Goal: Task Accomplishment & Management: Use online tool/utility

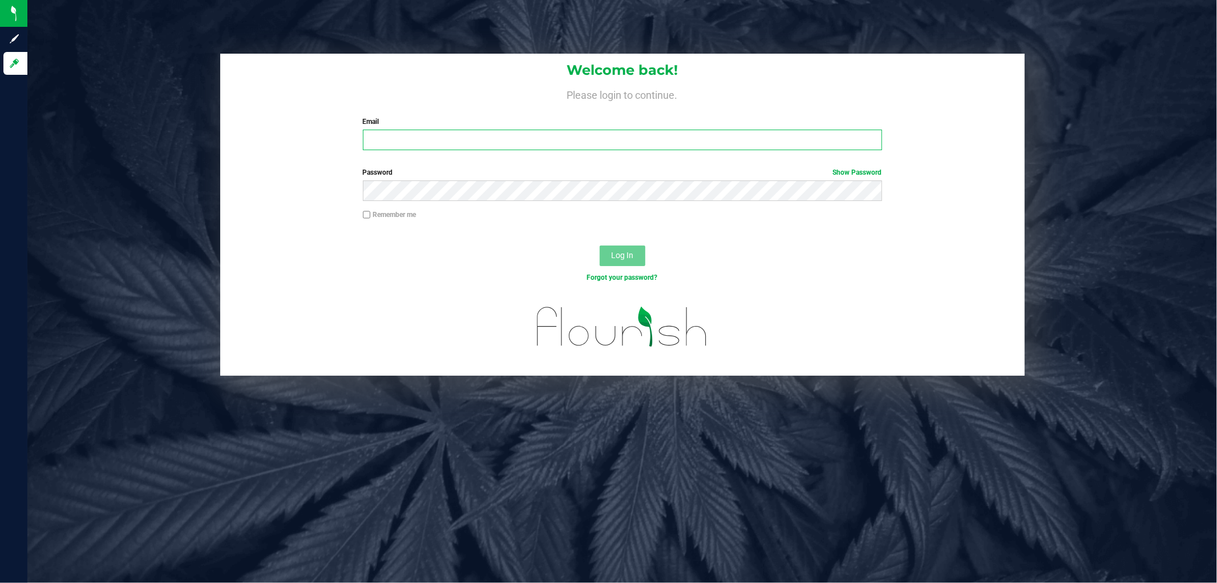
click at [494, 142] on input "Email" at bounding box center [622, 140] width 519 height 21
type input "[EMAIL_ADDRESS][DOMAIN_NAME]"
click at [600, 245] on button "Log In" at bounding box center [623, 255] width 46 height 21
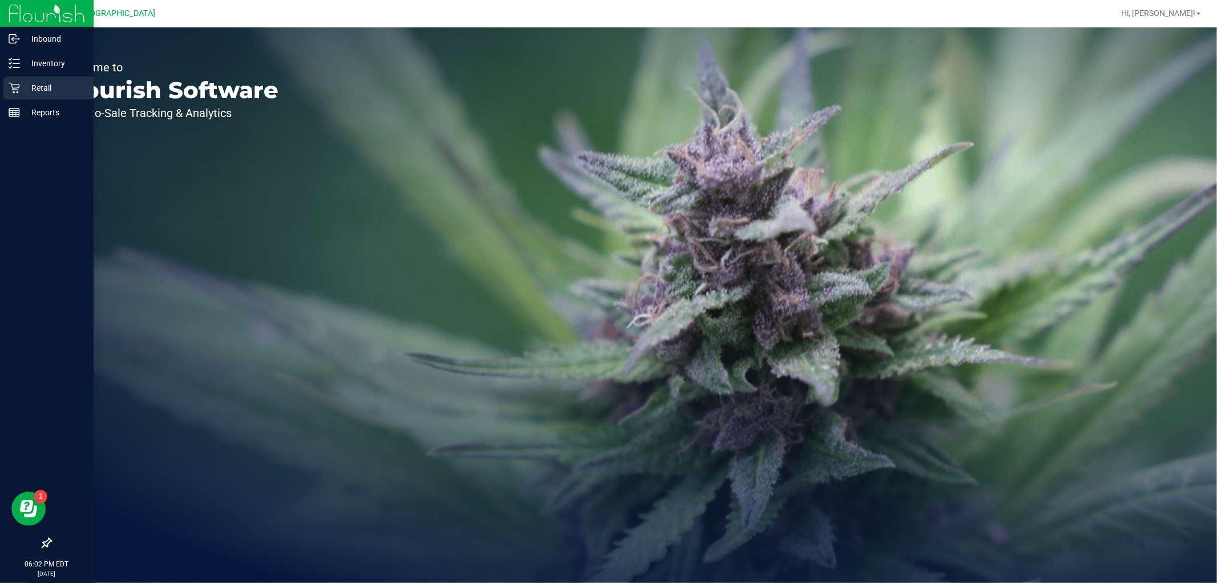
click at [22, 89] on p "Retail" at bounding box center [54, 88] width 68 height 14
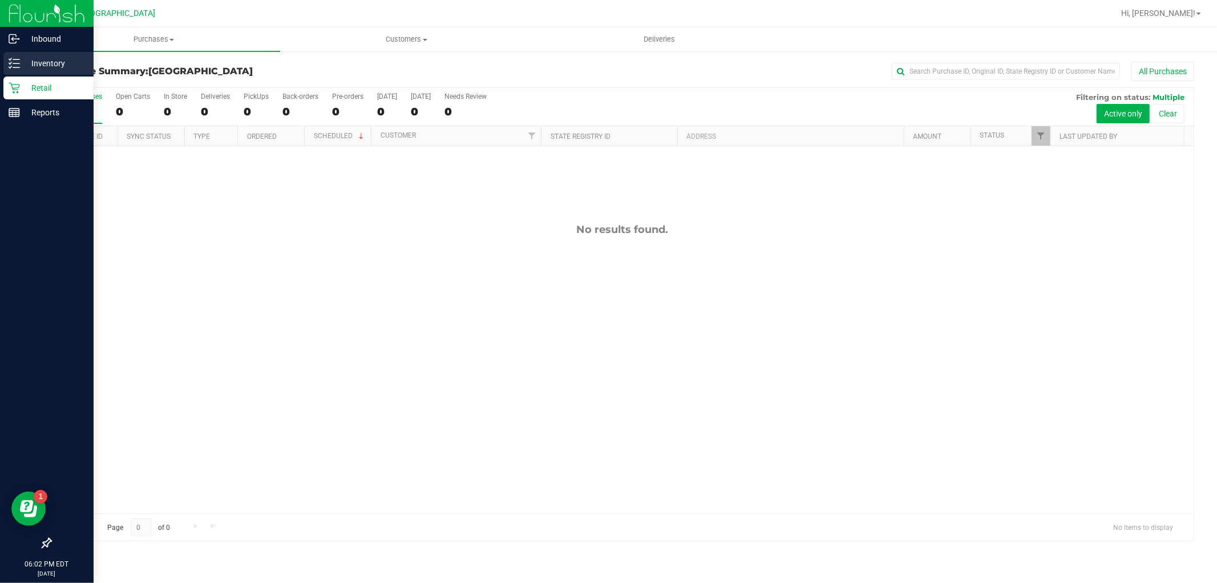
click at [53, 64] on p "Inventory" at bounding box center [54, 63] width 68 height 14
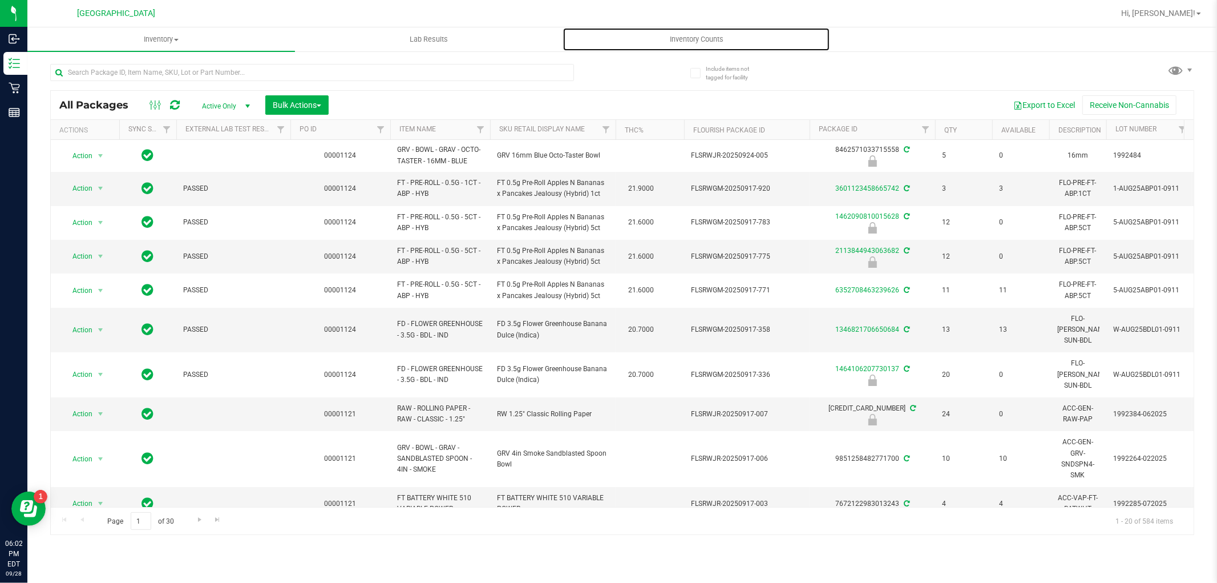
click at [694, 41] on span "Inventory Counts" at bounding box center [697, 39] width 84 height 10
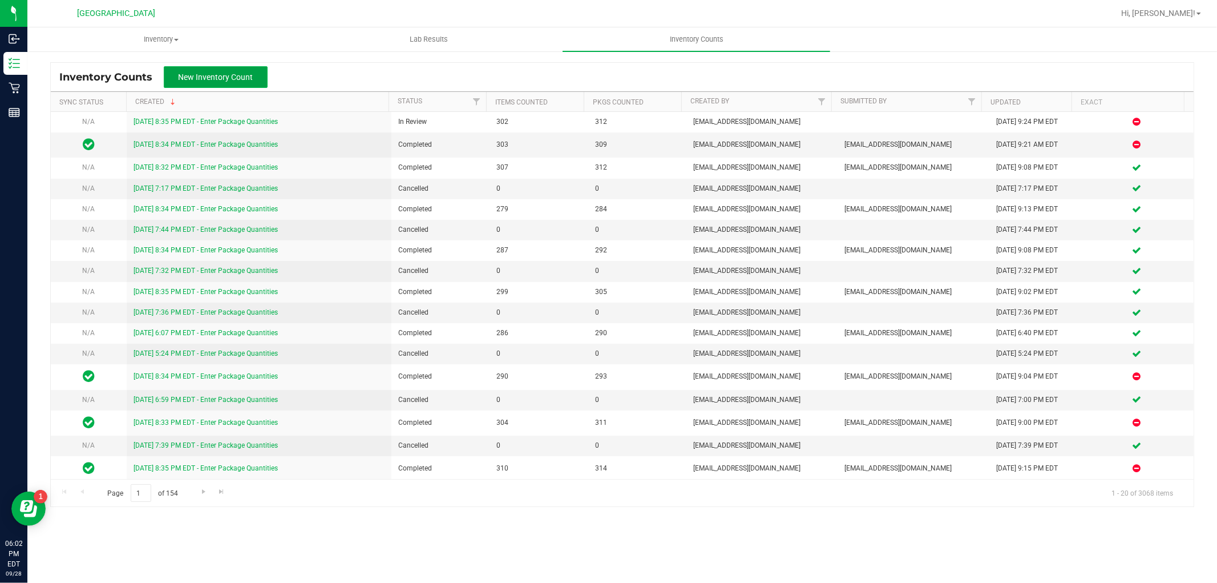
click at [212, 80] on span "New Inventory Count" at bounding box center [216, 76] width 75 height 9
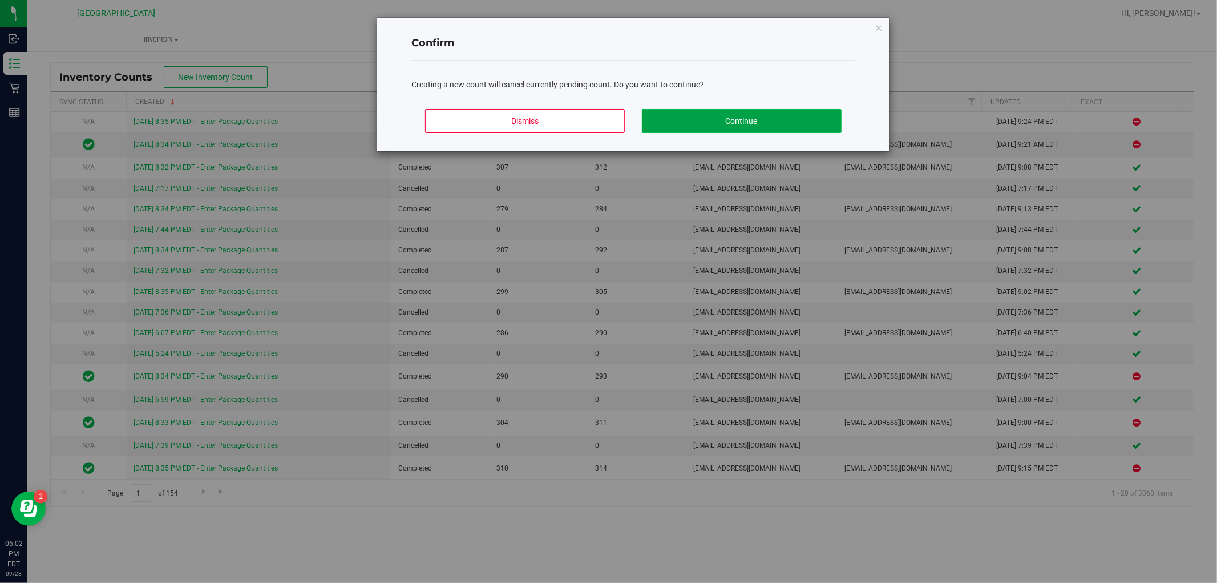
click at [732, 122] on button "Continue" at bounding box center [742, 121] width 200 height 24
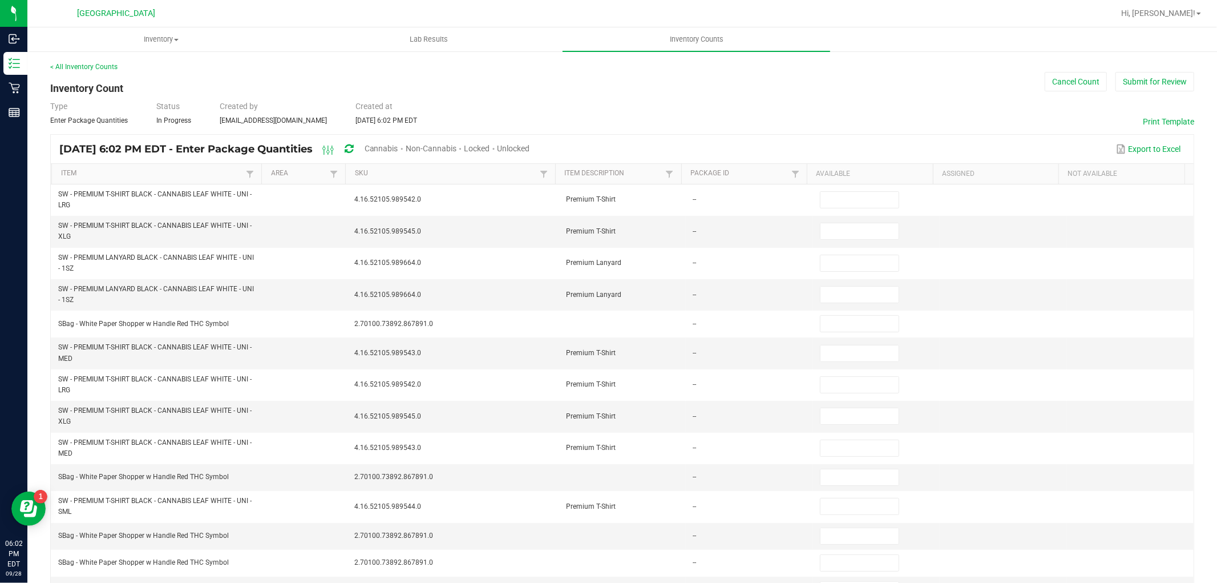
click at [530, 146] on span "Unlocked" at bounding box center [514, 148] width 33 height 9
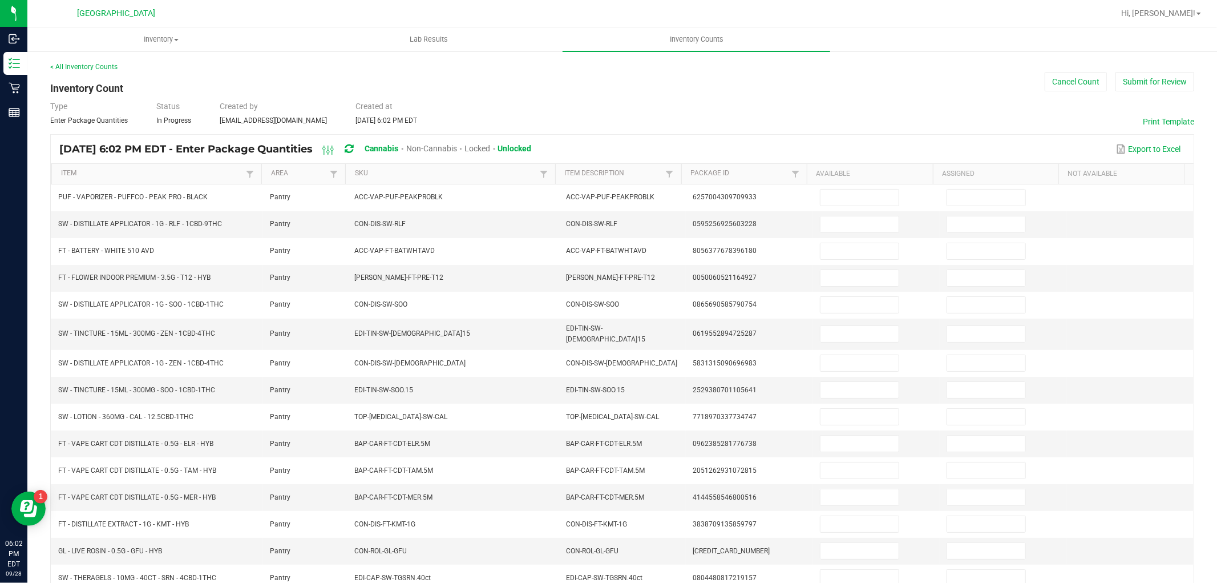
click at [106, 179] on th "Item" at bounding box center [156, 174] width 210 height 21
click at [145, 173] on link "Item" at bounding box center [152, 173] width 182 height 9
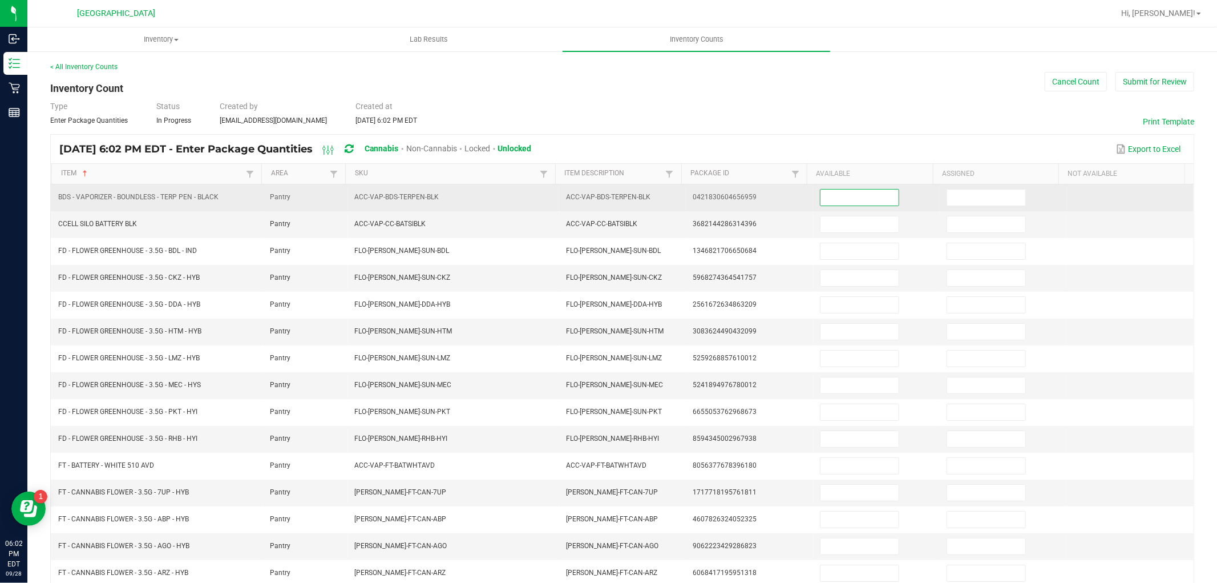
click at [826, 196] on input at bounding box center [860, 197] width 78 height 16
type input "1"
type input "0"
type input "1"
type input "0"
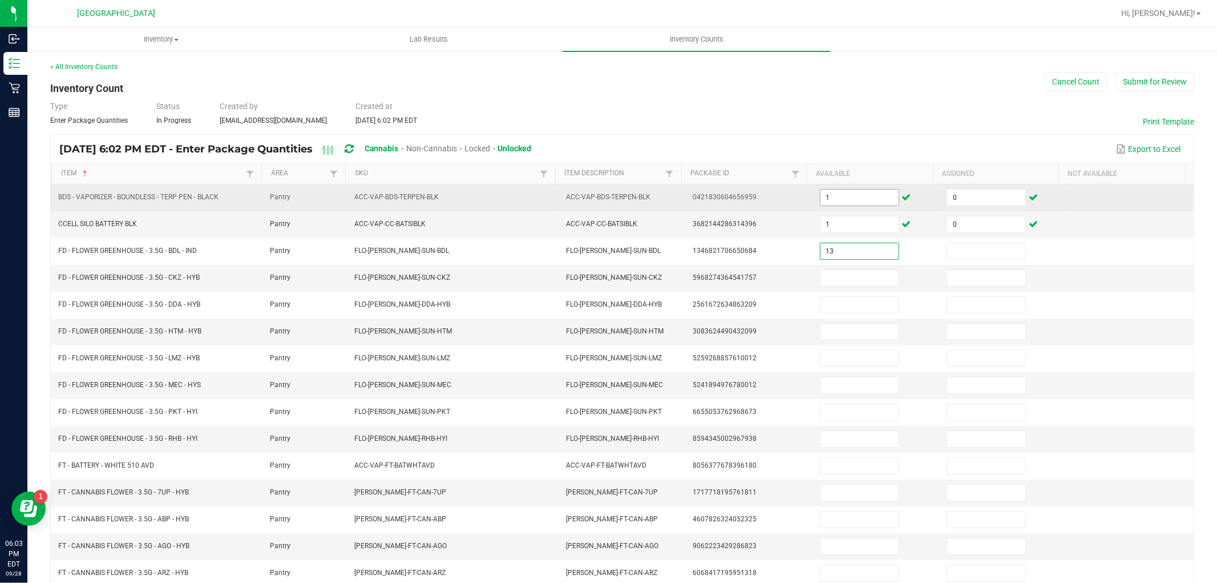
type input "13"
type input "0"
type input "12"
type input "0"
type input "8"
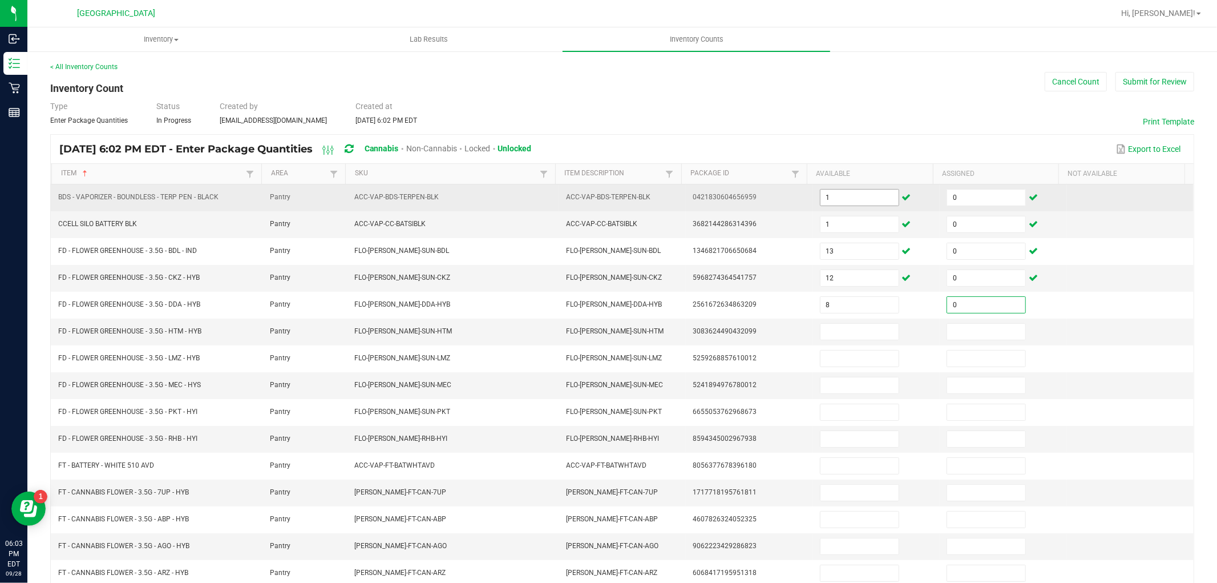
type input "0"
type input "16"
type input "0"
type input "8"
type input "0"
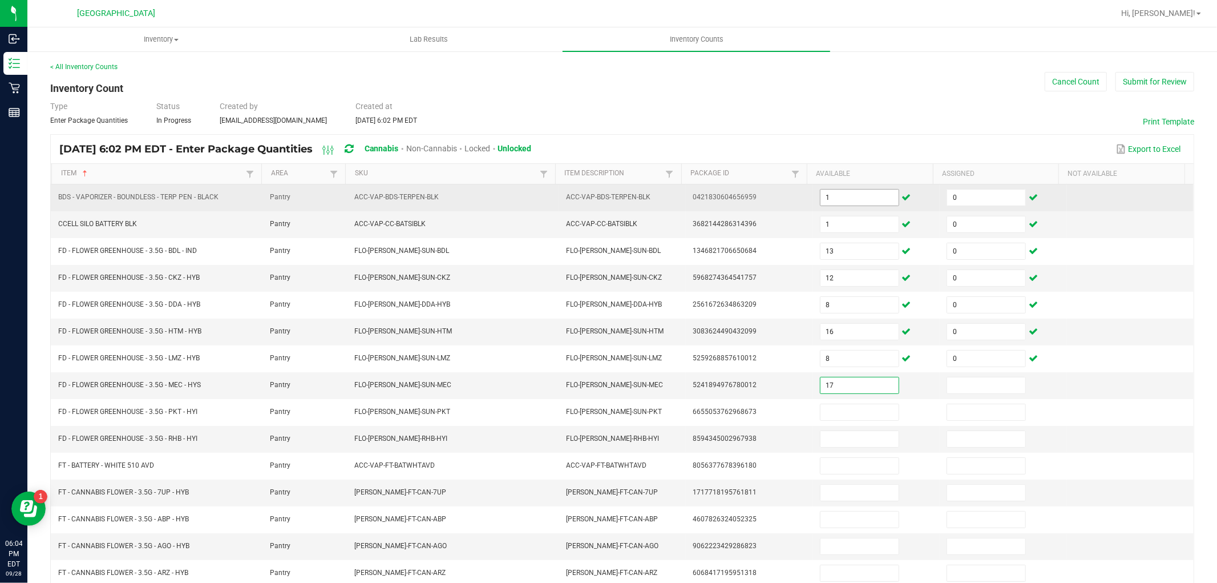
type input "17"
type input "0"
type input "13"
type input "0"
type input "20"
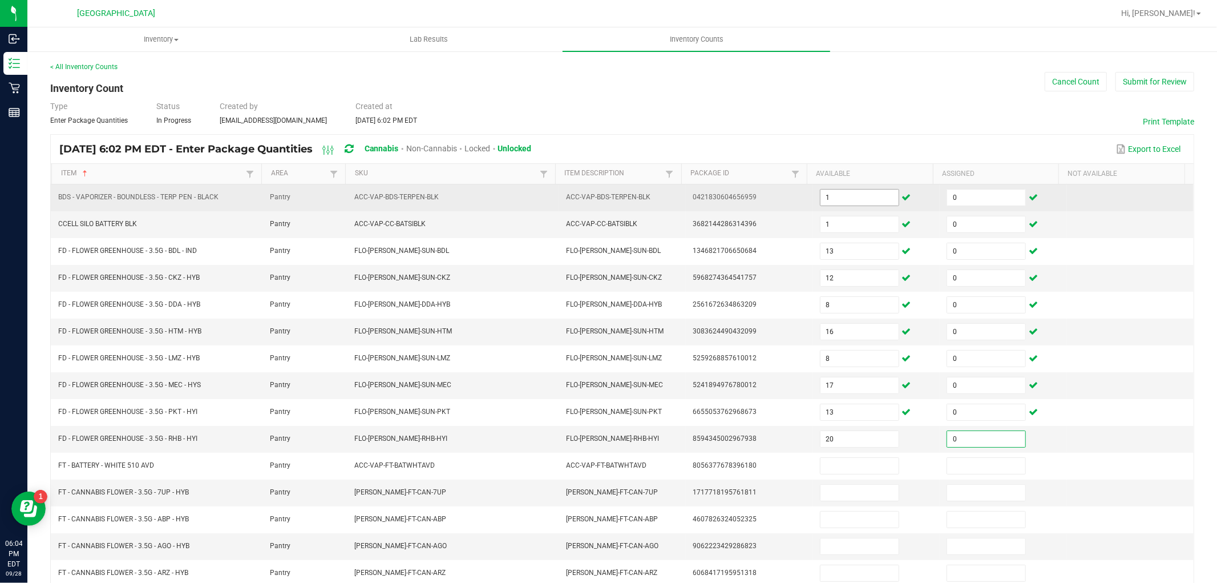
type input "0"
type input "10"
type input "0"
type input "15"
type input "0"
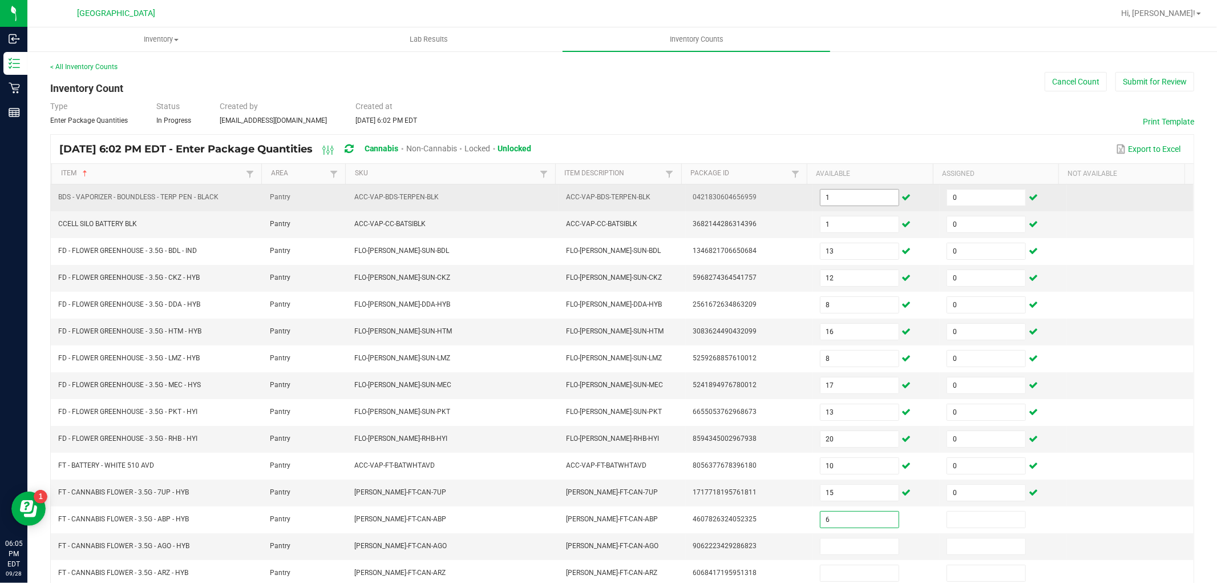
type input "6"
type input "0"
type input "17"
type input "0"
type input "2"
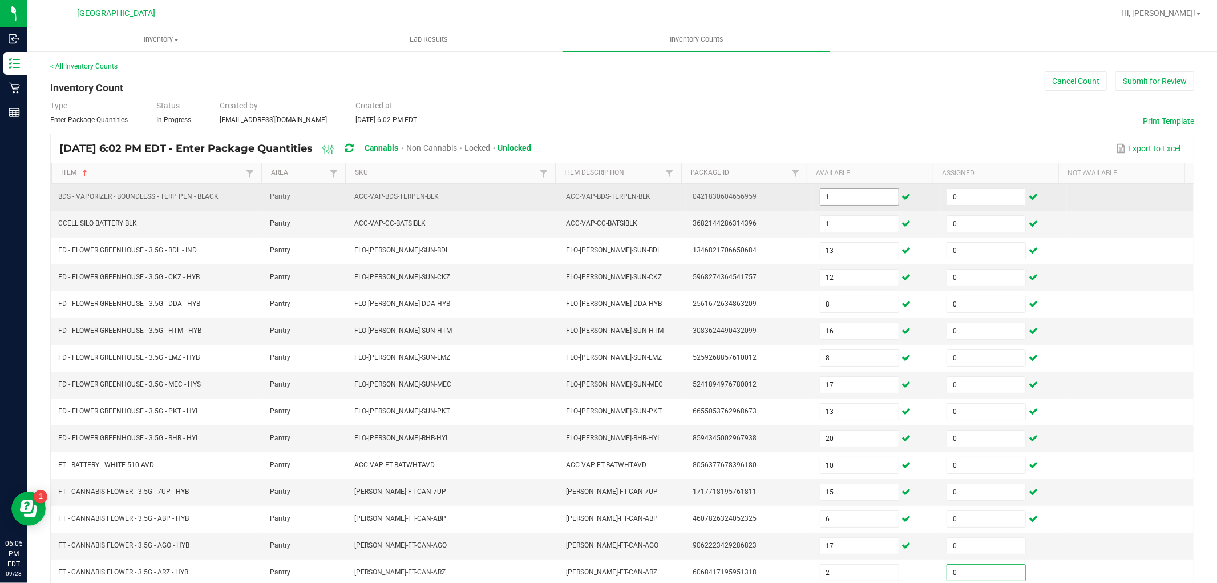
type input "0"
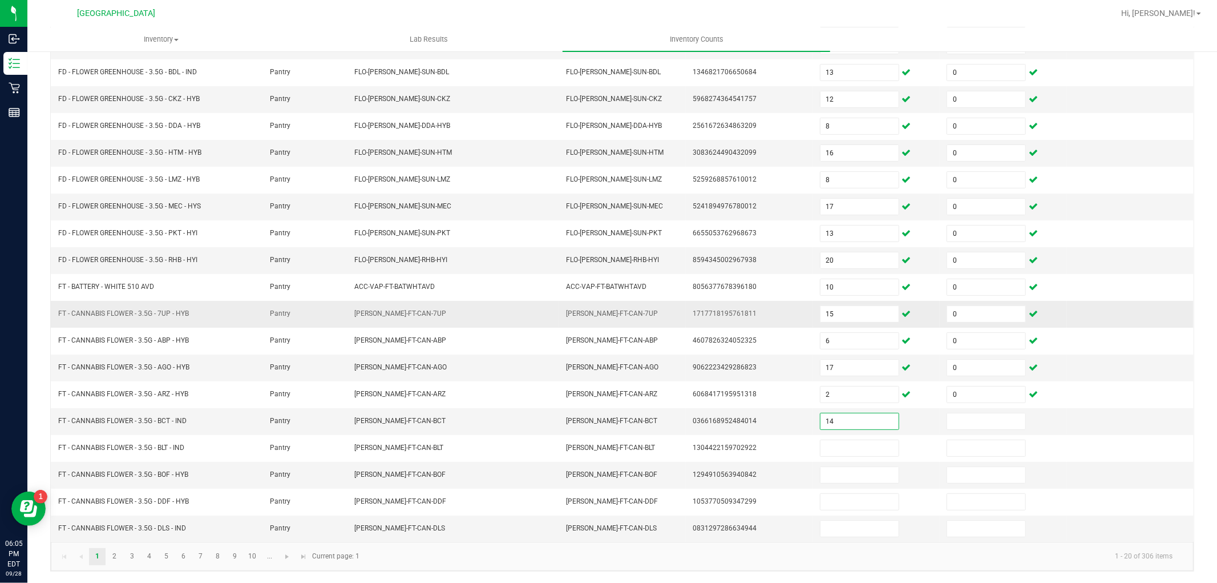
type input "14"
type input "0"
type input "11"
type input "0"
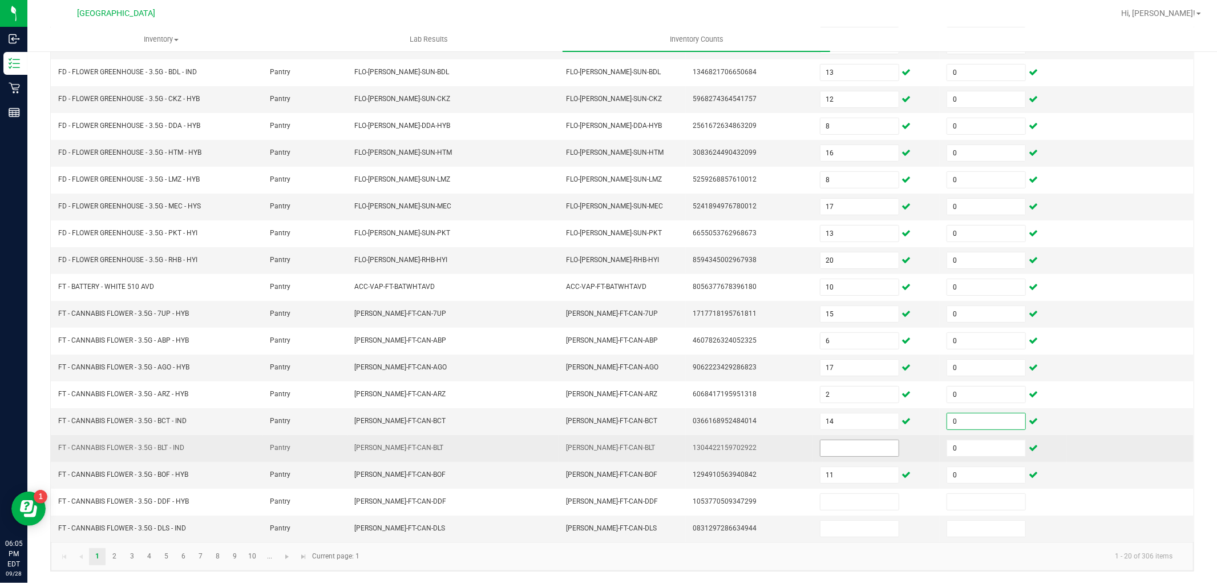
click at [835, 449] on input at bounding box center [860, 448] width 78 height 16
type input "16"
type input "5"
type input "0"
type input "4"
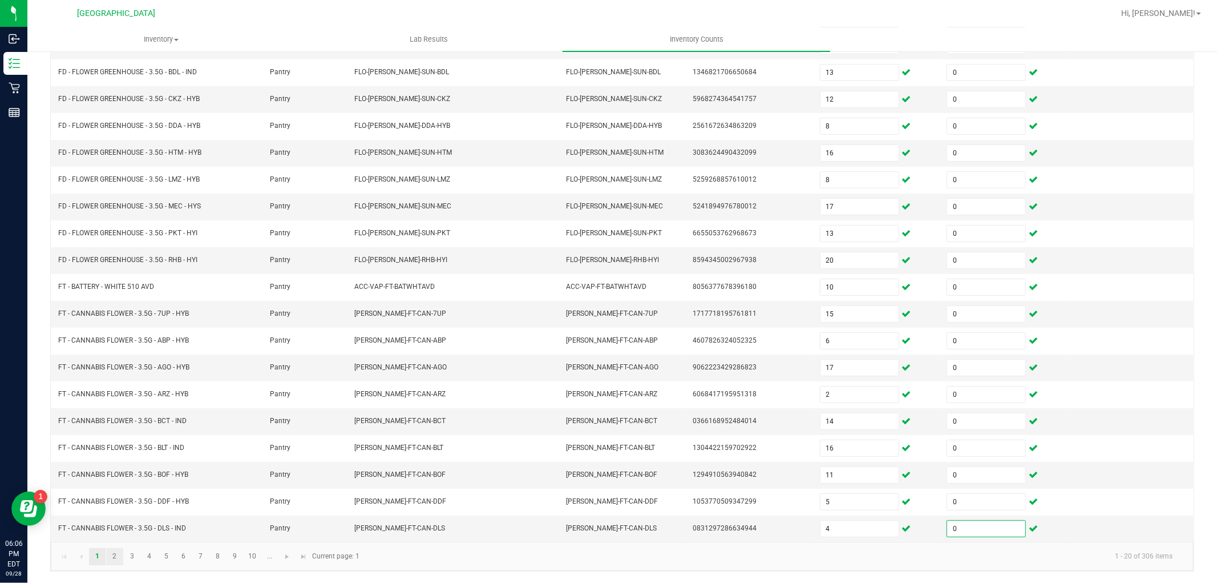
type input "0"
click at [112, 555] on link "2" at bounding box center [114, 556] width 17 height 17
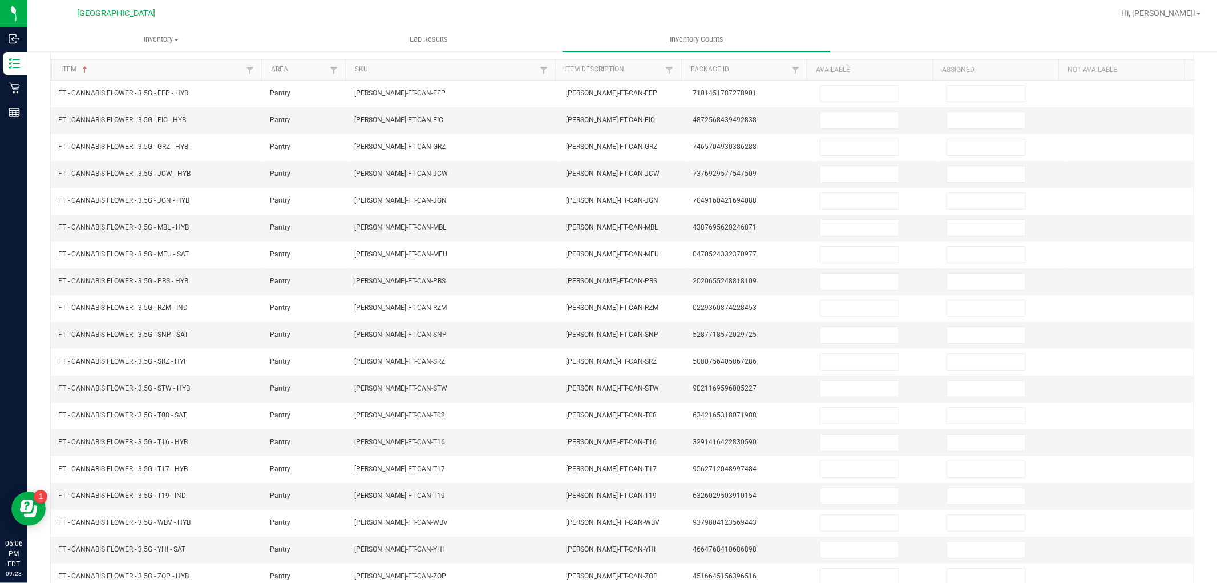
scroll to position [0, 0]
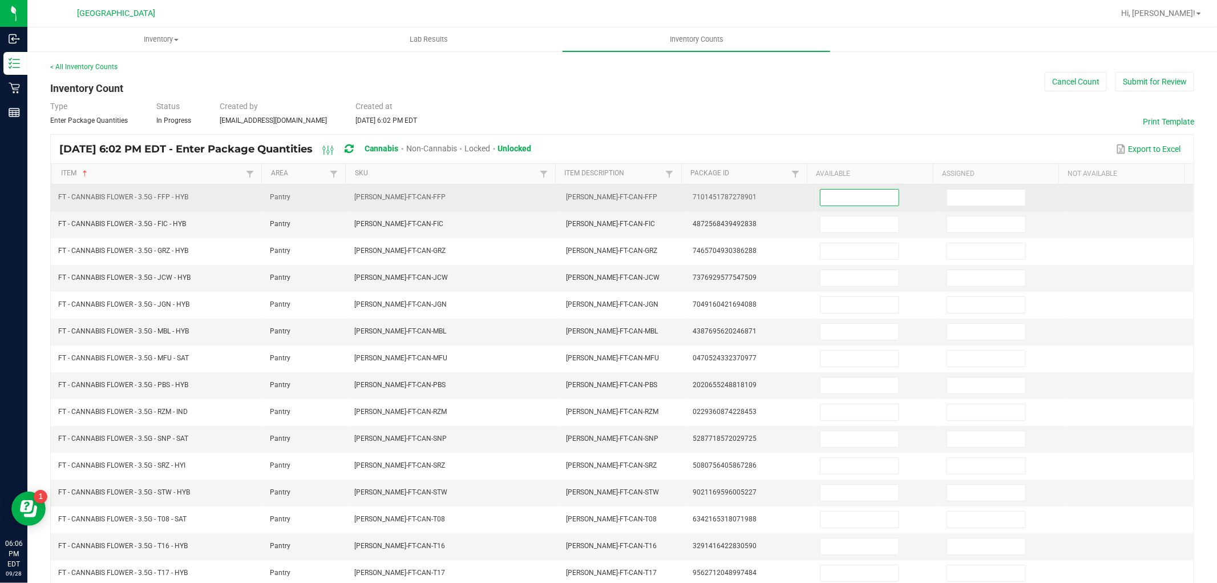
click at [849, 199] on input at bounding box center [860, 197] width 78 height 16
type input "1"
type input "0"
type input "15"
type input "0"
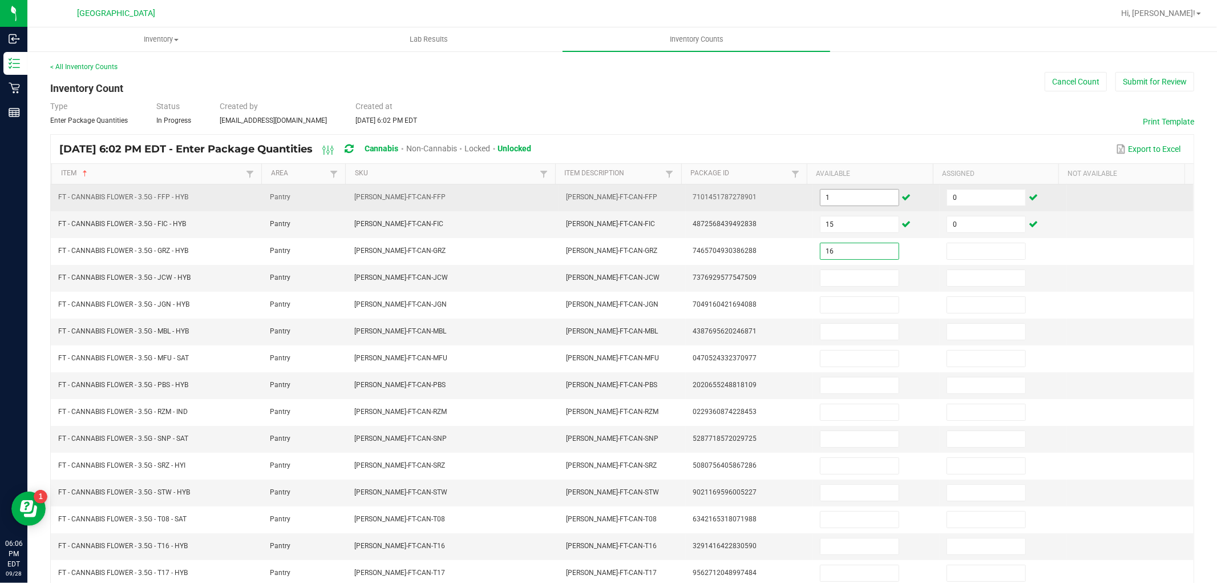
type input "16"
type input "0"
type input "7"
type input "0"
type input "14"
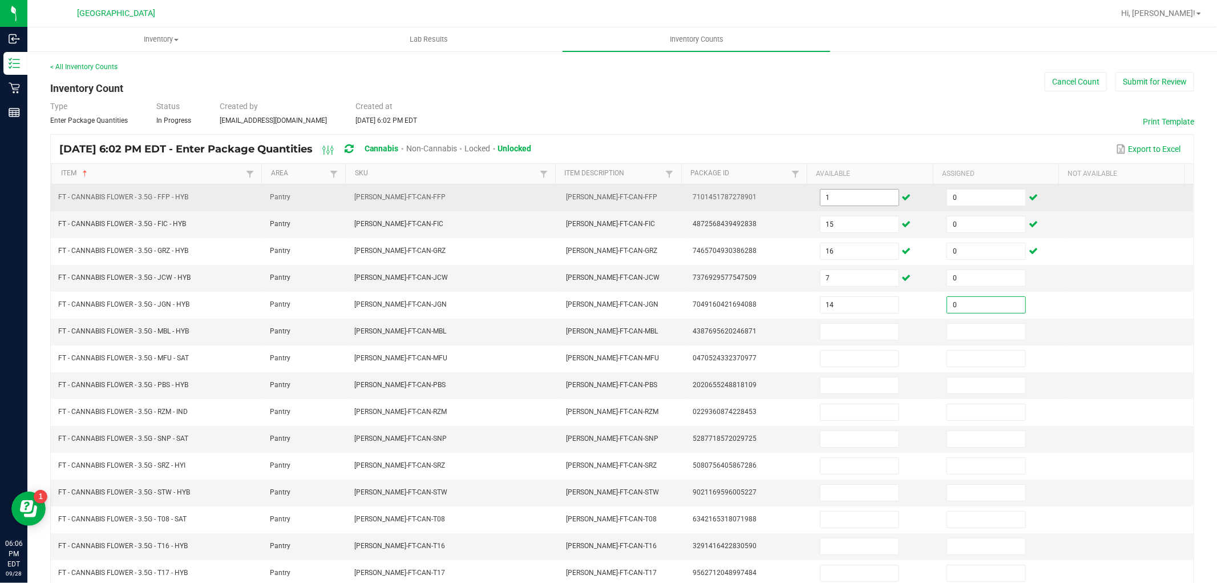
type input "0"
type input "3"
type input "0"
type input "13"
type input "0"
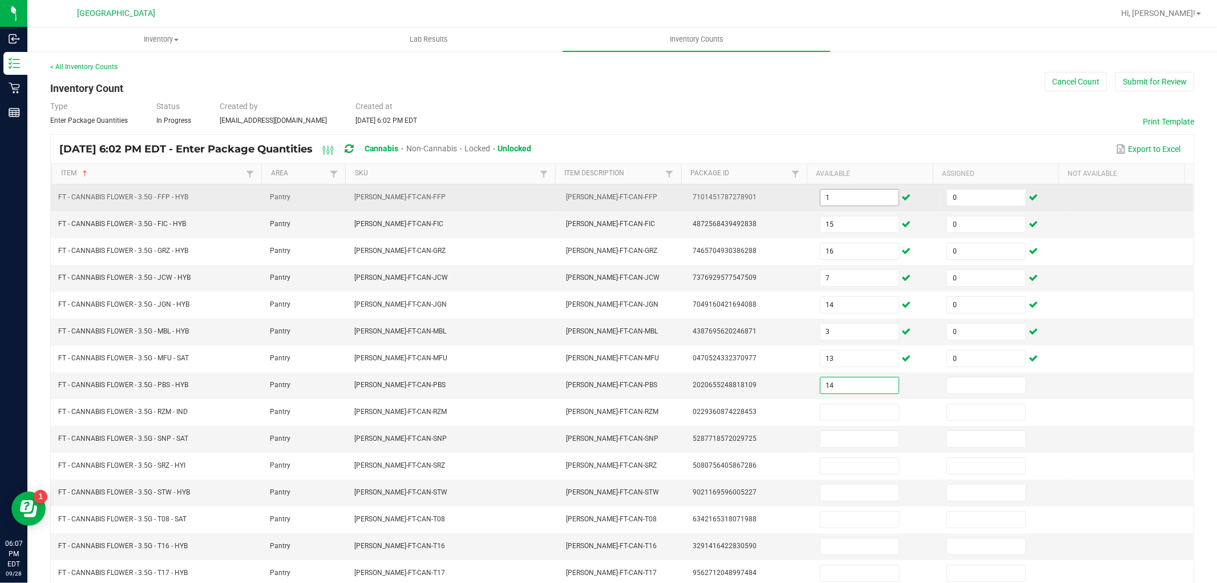
type input "14"
type input "0"
type input "20"
type input "0"
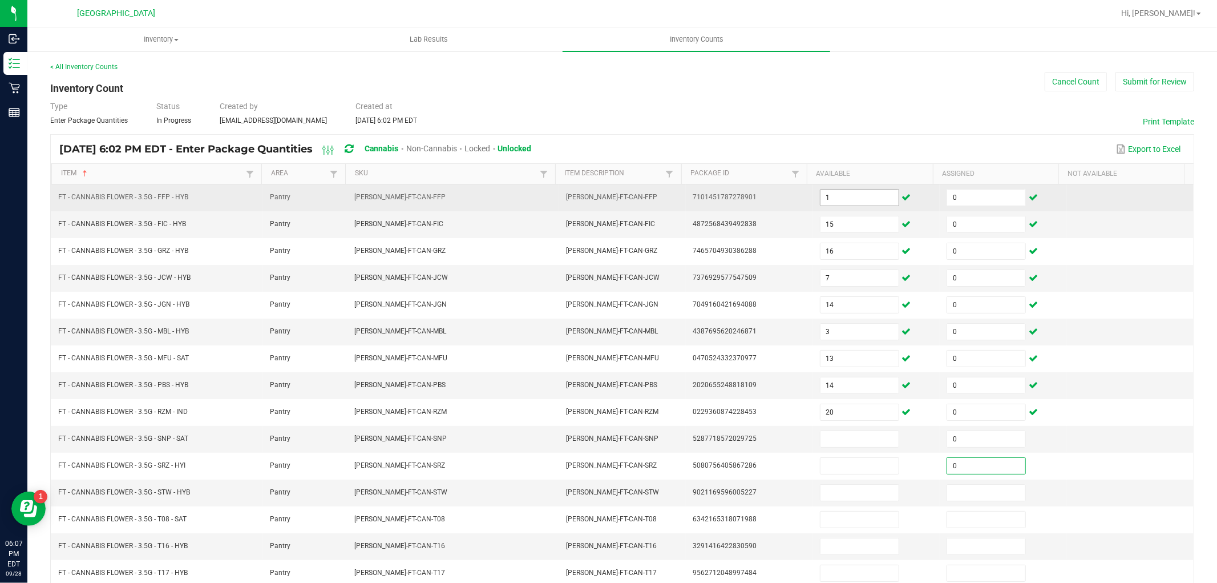
type input "0"
type input "2"
type input "0"
type input "5"
type input "10"
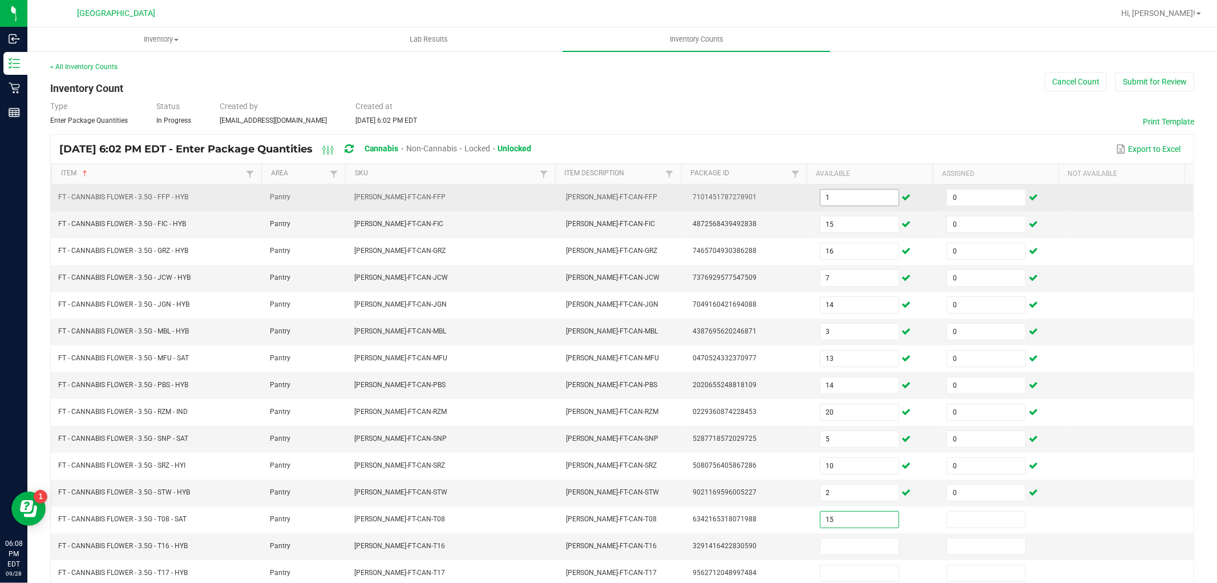
type input "15"
type input "0"
type input "16"
type input "0"
type input "7"
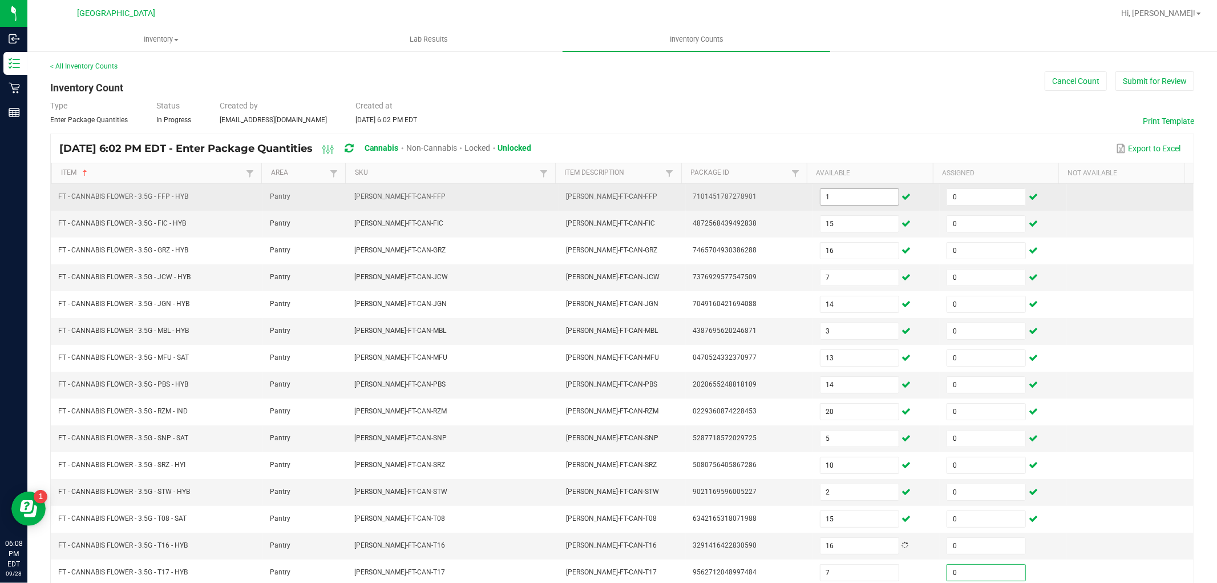
type input "0"
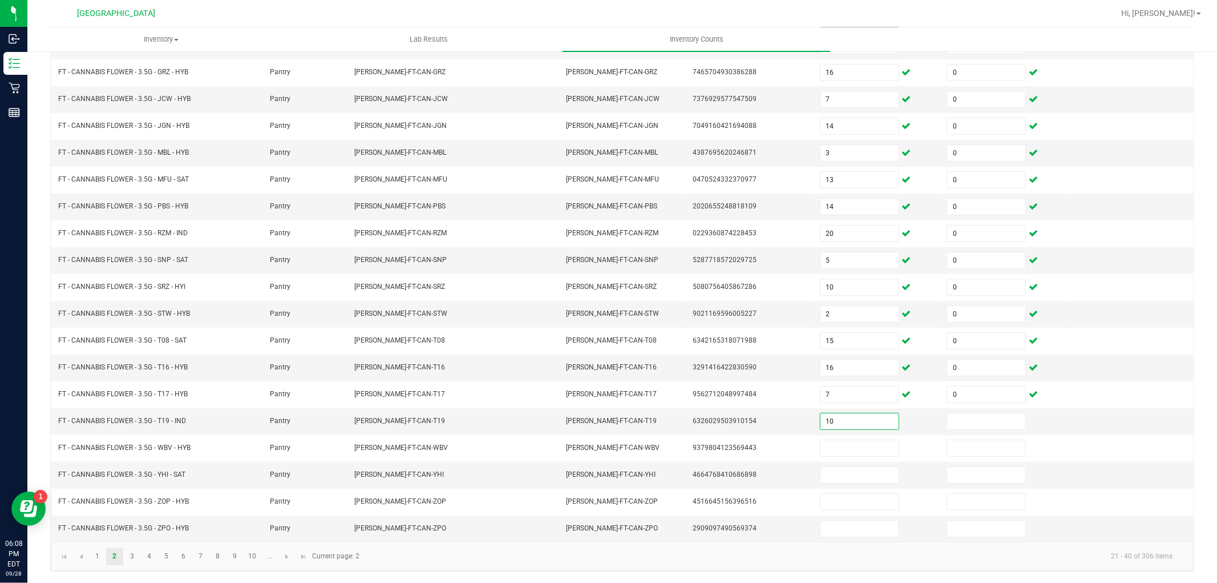
type input "10"
type input "0"
type input "4"
type input "0"
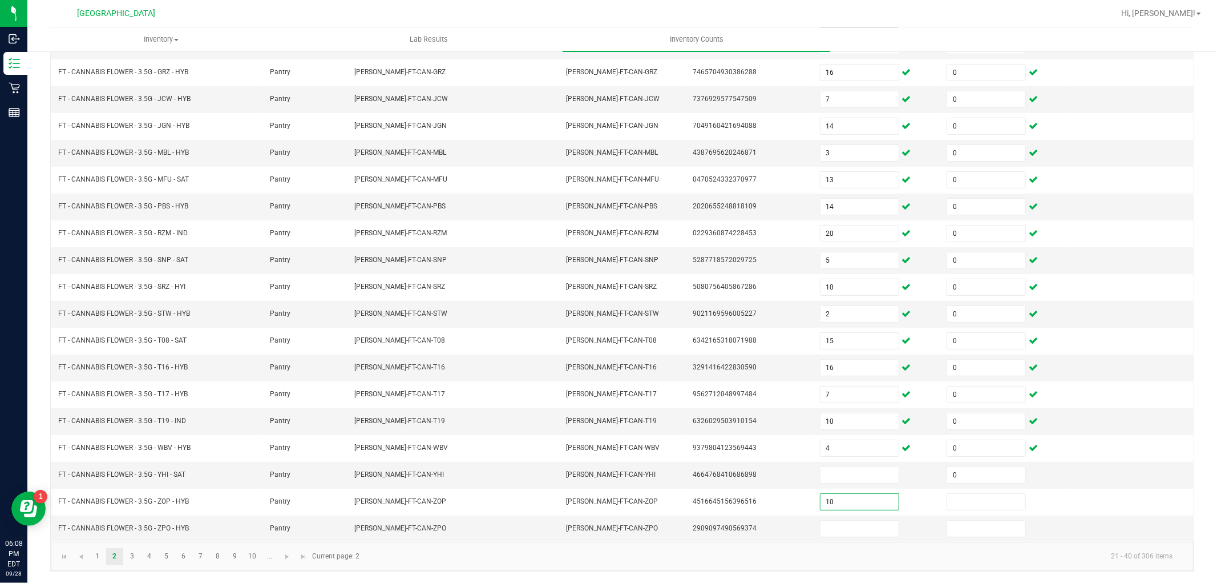
type input "10"
type input "0"
type input "19"
click at [828, 473] on input at bounding box center [860, 475] width 78 height 16
click at [973, 531] on input at bounding box center [986, 528] width 78 height 16
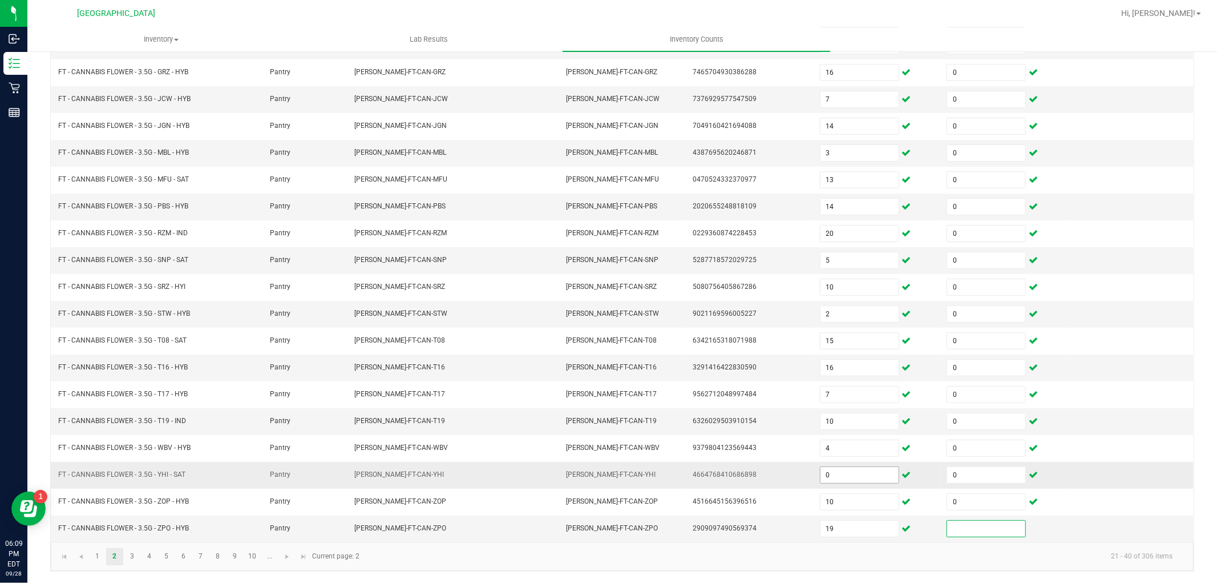
click at [828, 474] on input "0" at bounding box center [860, 475] width 78 height 16
type input "2"
click at [958, 532] on input at bounding box center [986, 528] width 78 height 16
type input "0"
click at [135, 557] on link "3" at bounding box center [132, 556] width 17 height 17
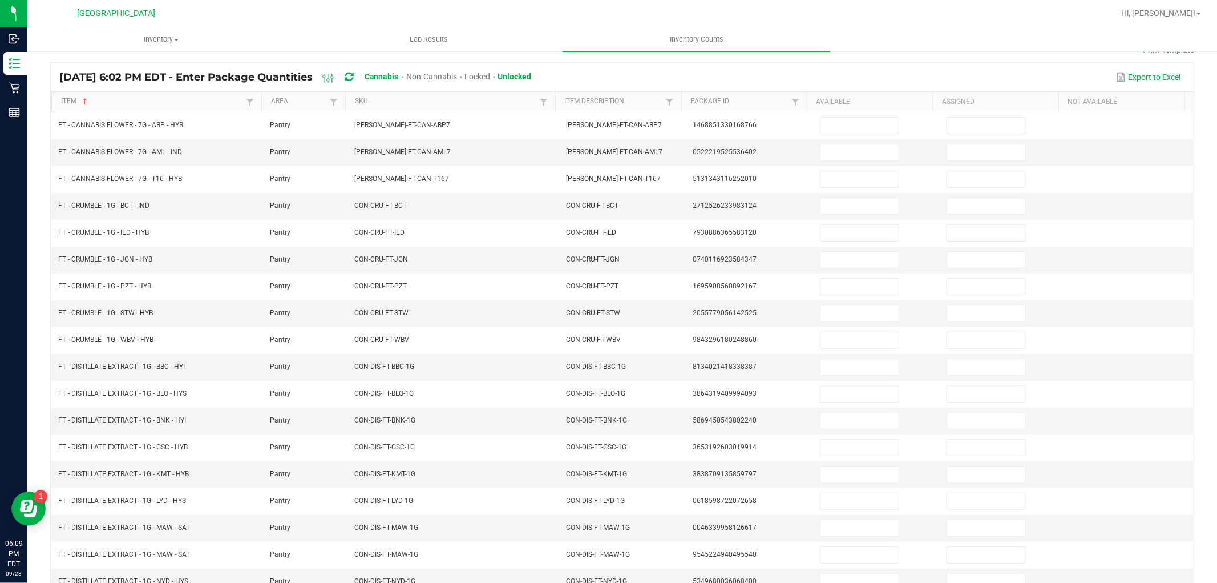
scroll to position [0, 0]
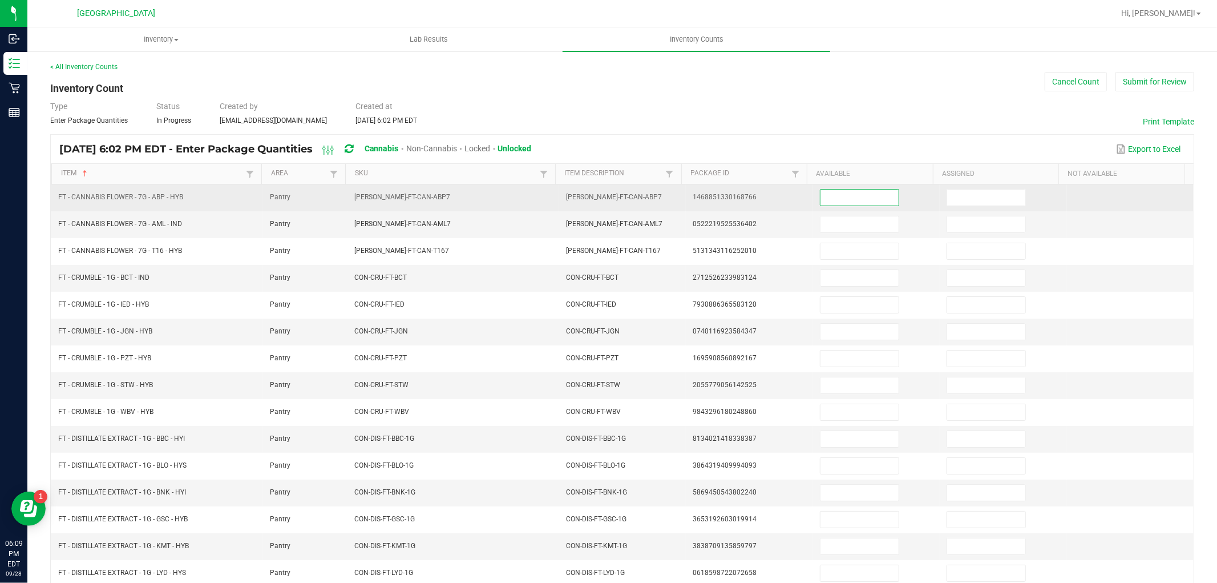
click at [843, 203] on input at bounding box center [860, 197] width 78 height 16
type input "9"
type input "0"
type input "4"
type input "0"
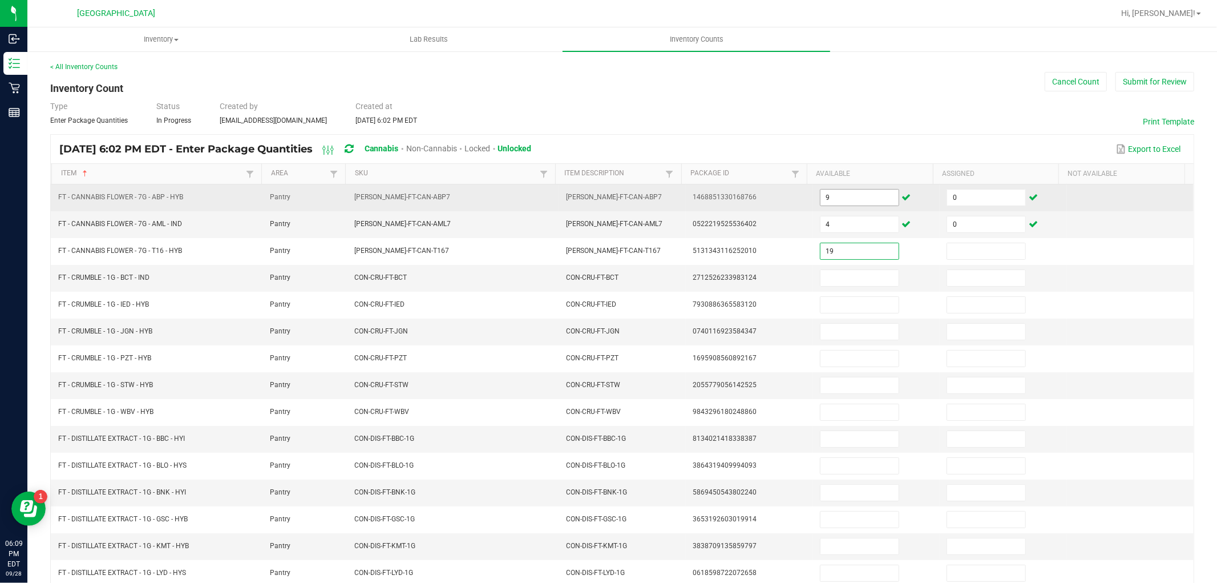
type input "19"
type input "0"
type input "3"
type input "0"
type input "5"
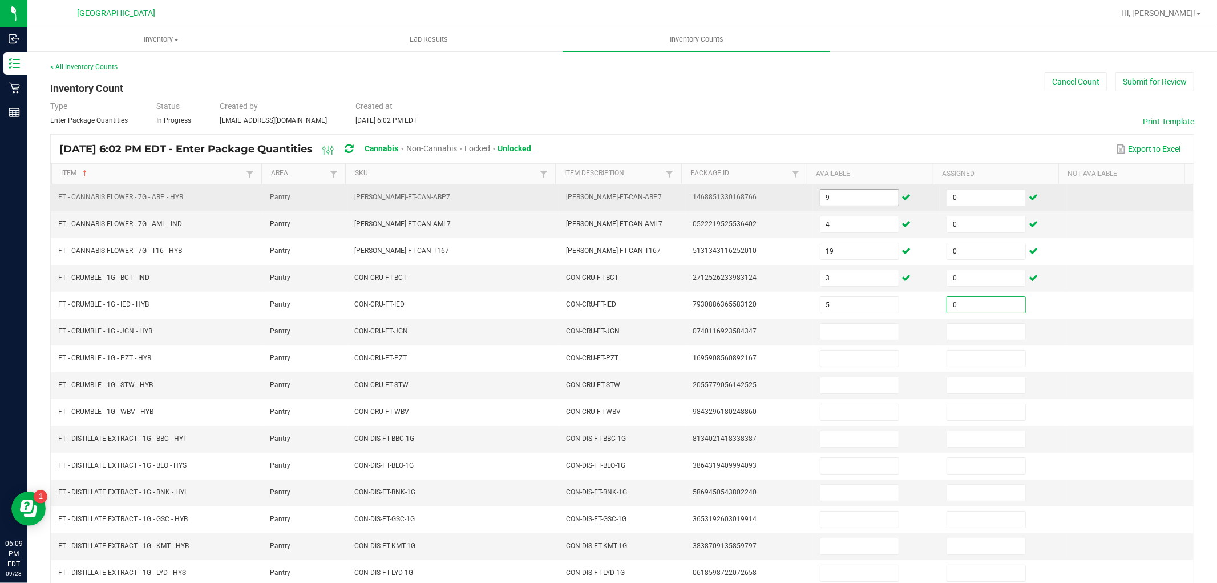
type input "0"
type input "3"
type input "0"
type input "6"
type input "0"
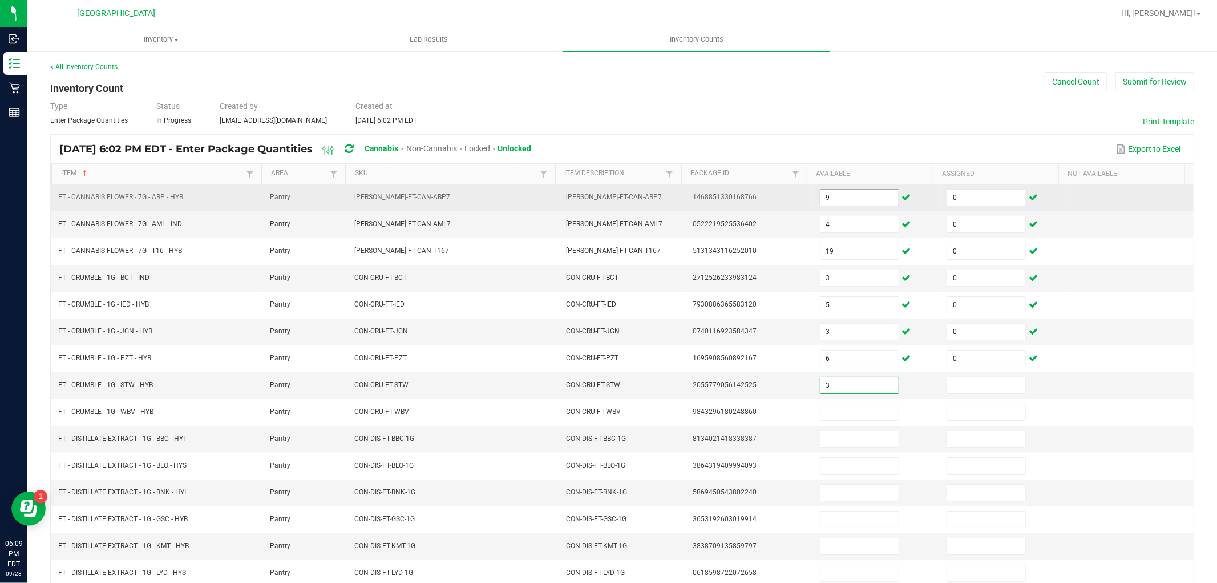
type input "3"
type input "0"
type input "3"
type input "0"
type input "11"
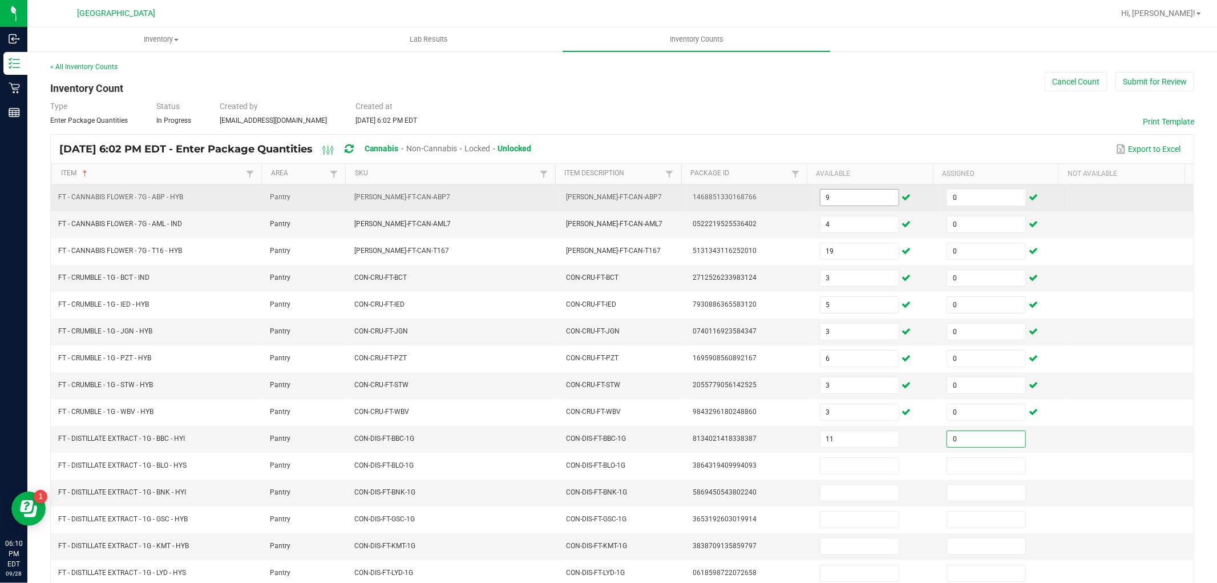
type input "0"
type input "3"
type input "0"
type input "7"
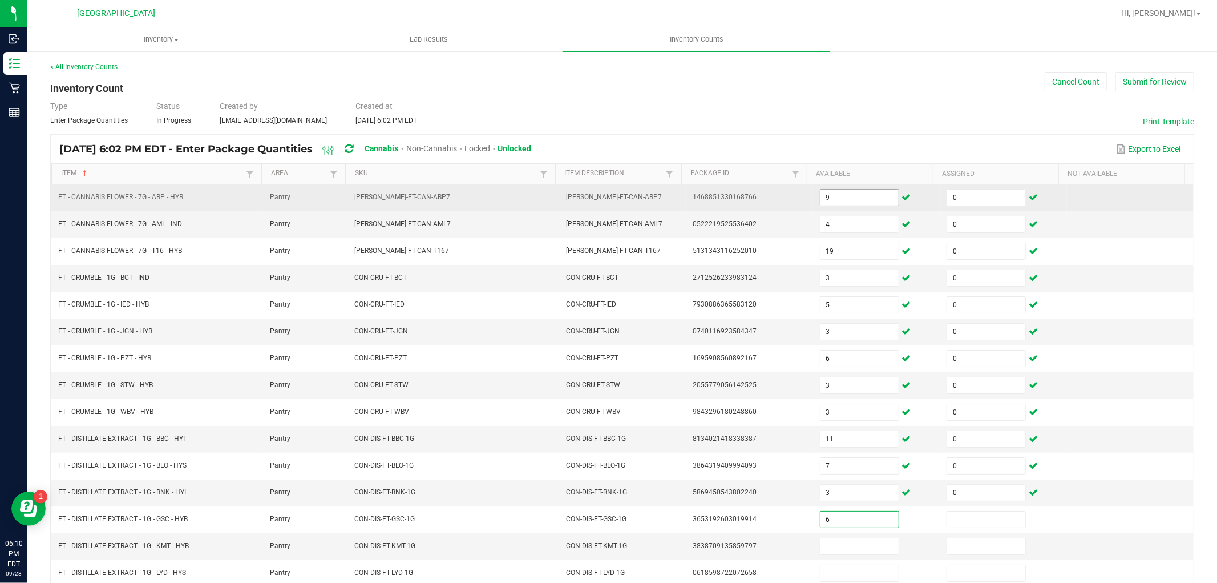
type input "6"
type input "0"
type input "1"
type input "0"
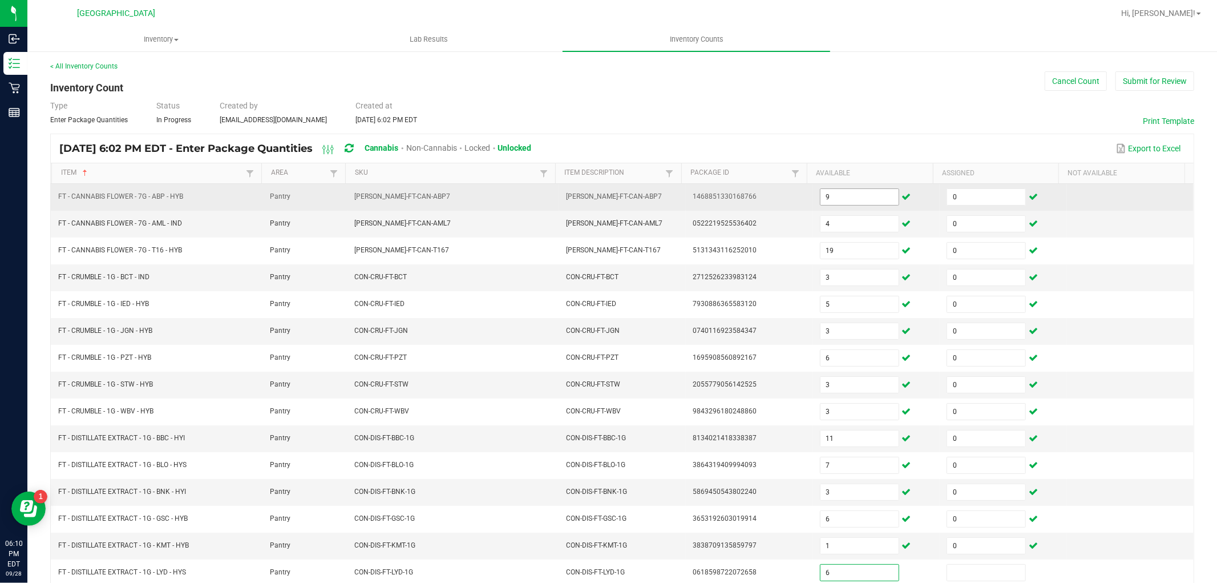
type input "6"
type input "0"
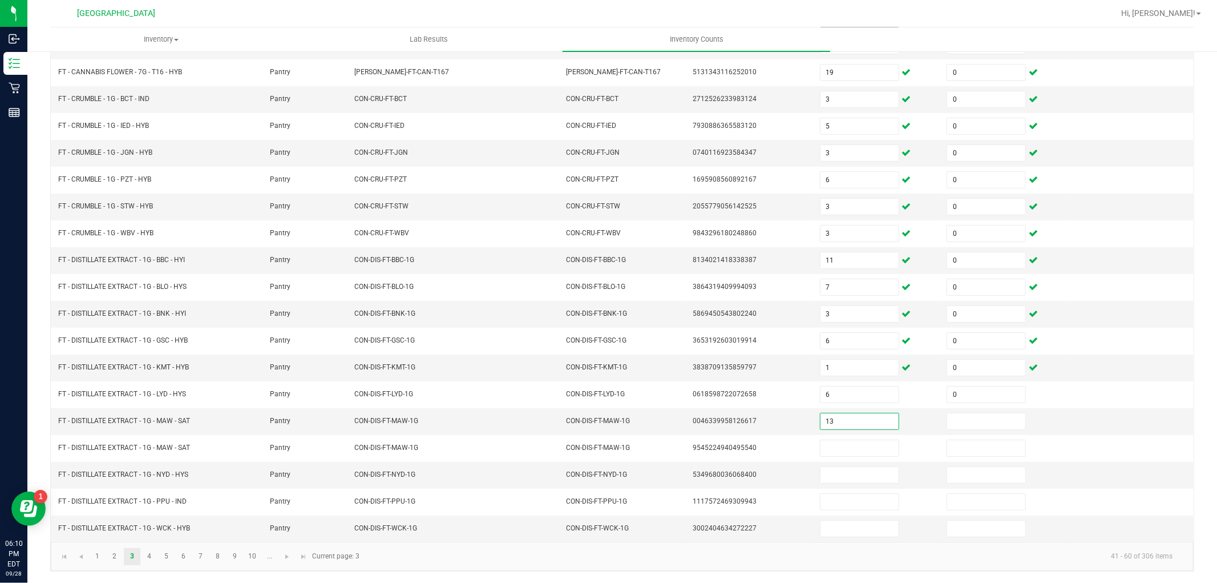
type input "13"
type input "0"
type input "3"
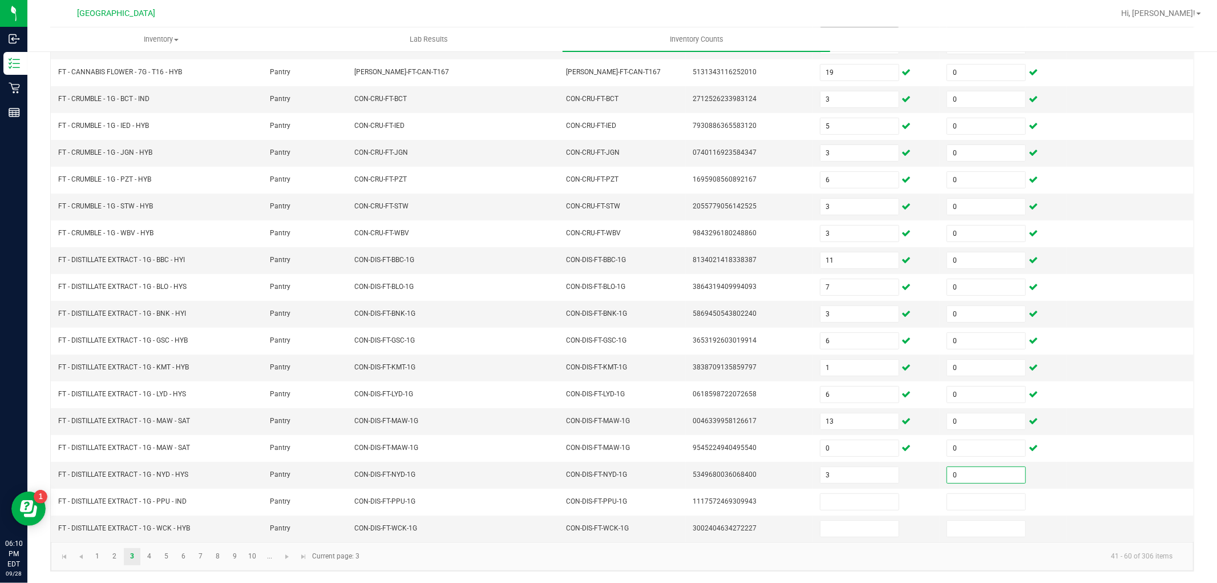
type input "0"
type input "11"
type input "0"
type input "10"
click at [146, 560] on link "4" at bounding box center [149, 556] width 17 height 17
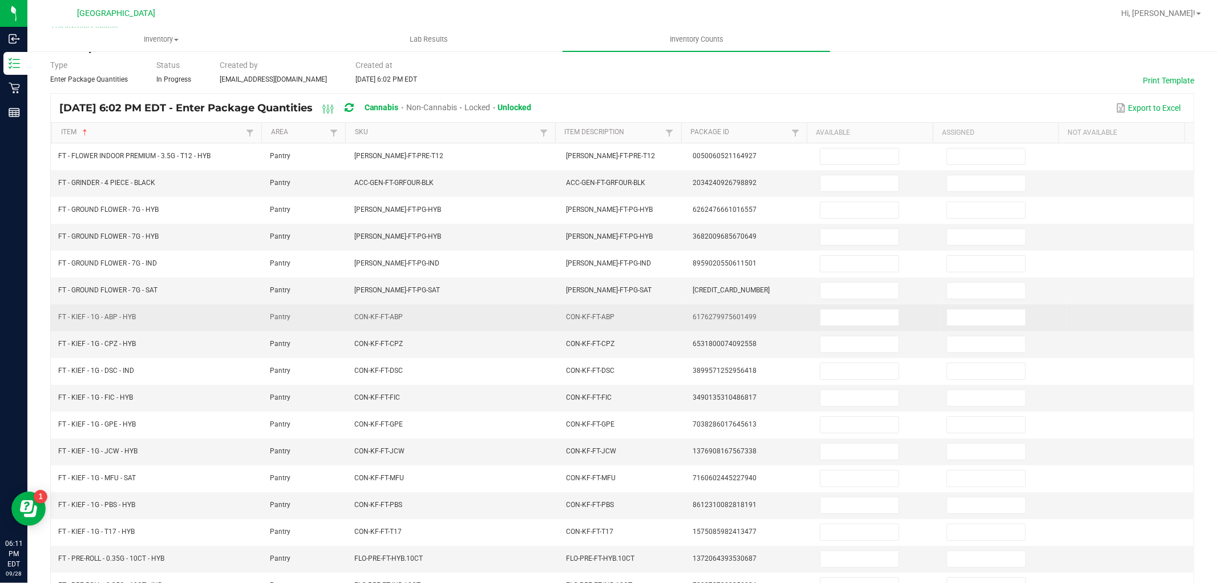
scroll to position [0, 0]
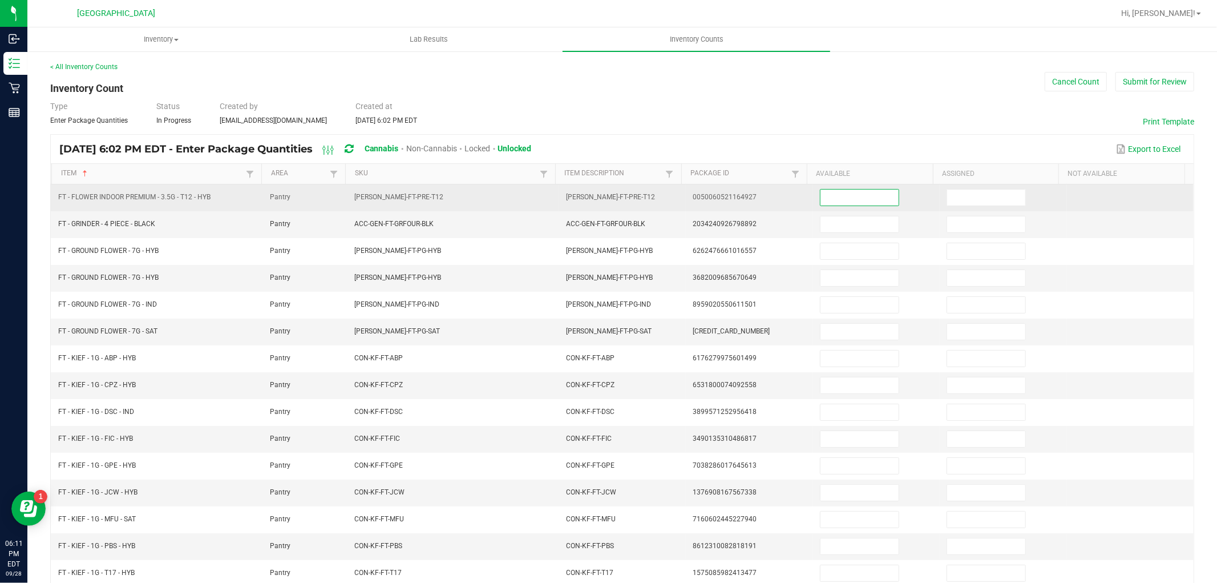
click at [839, 198] on input at bounding box center [860, 197] width 78 height 16
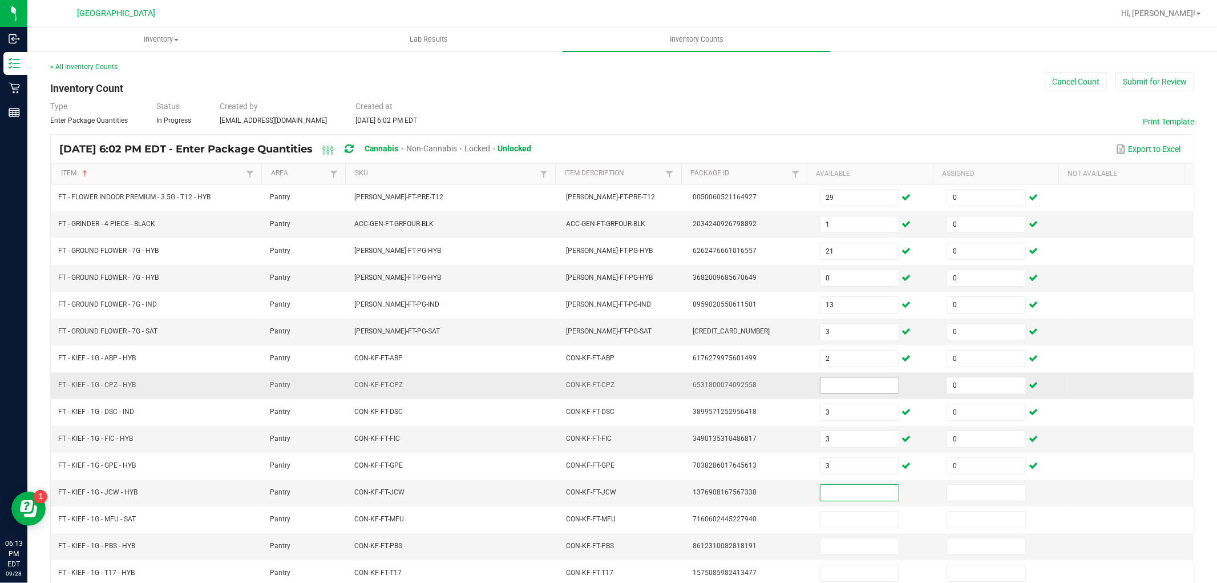
click at [846, 387] on input at bounding box center [860, 385] width 78 height 16
click at [826, 495] on input at bounding box center [860, 493] width 78 height 16
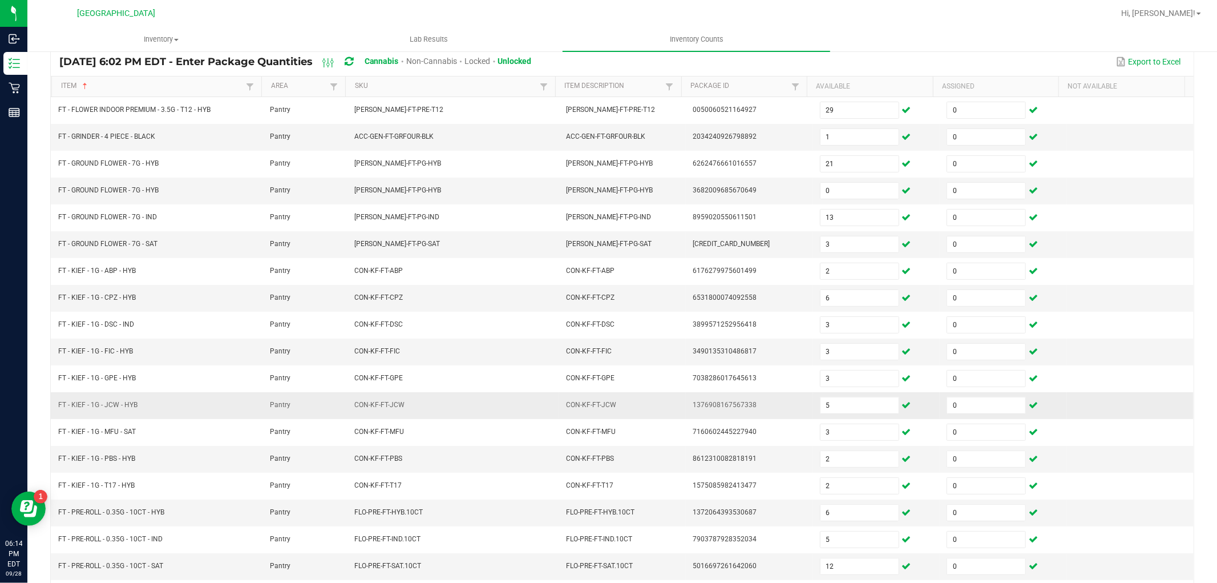
scroll to position [181, 0]
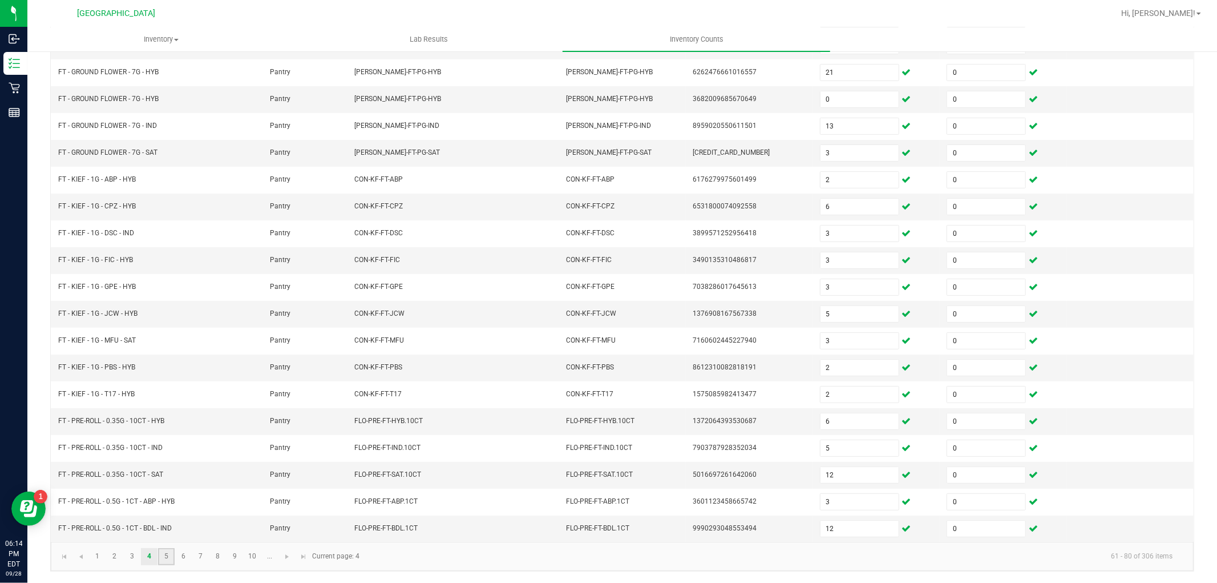
click at [167, 556] on link "5" at bounding box center [166, 556] width 17 height 17
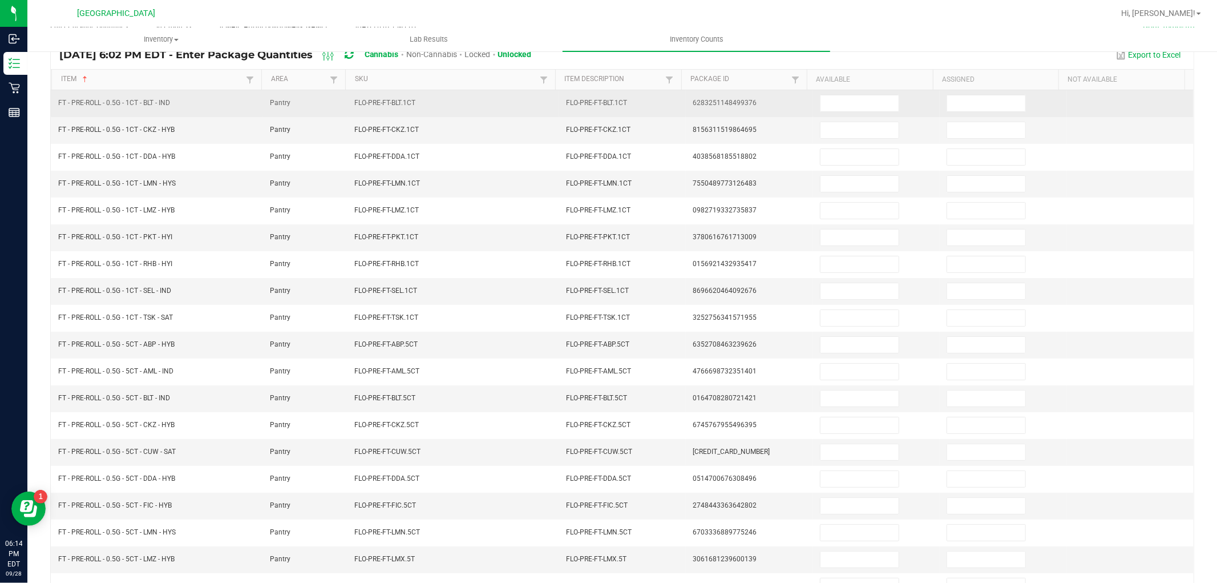
scroll to position [0, 0]
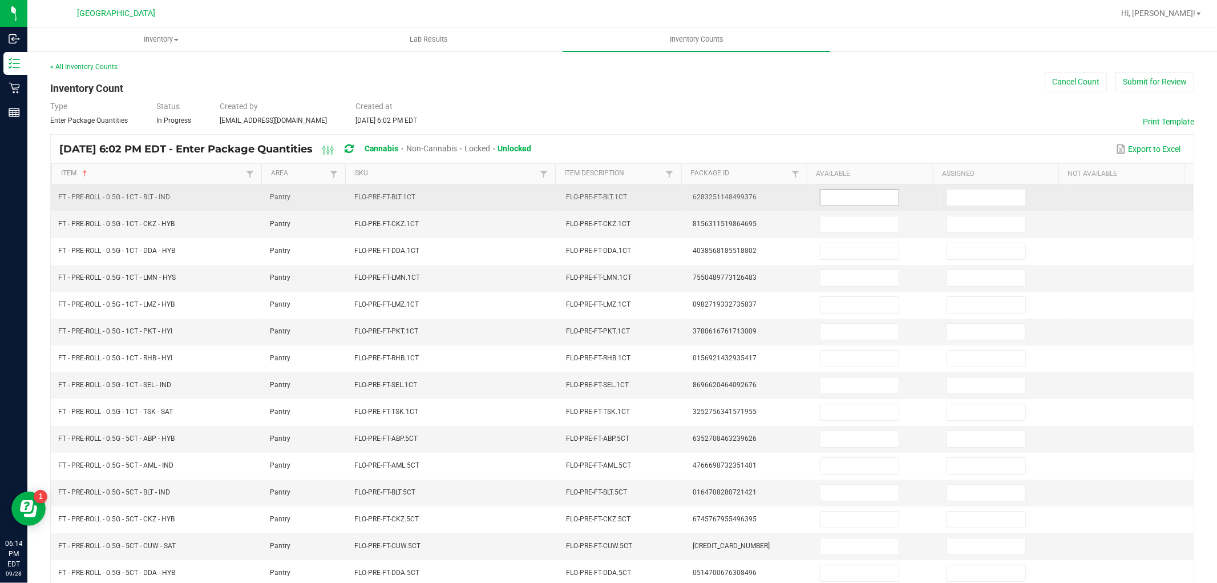
click at [857, 195] on input at bounding box center [860, 197] width 78 height 16
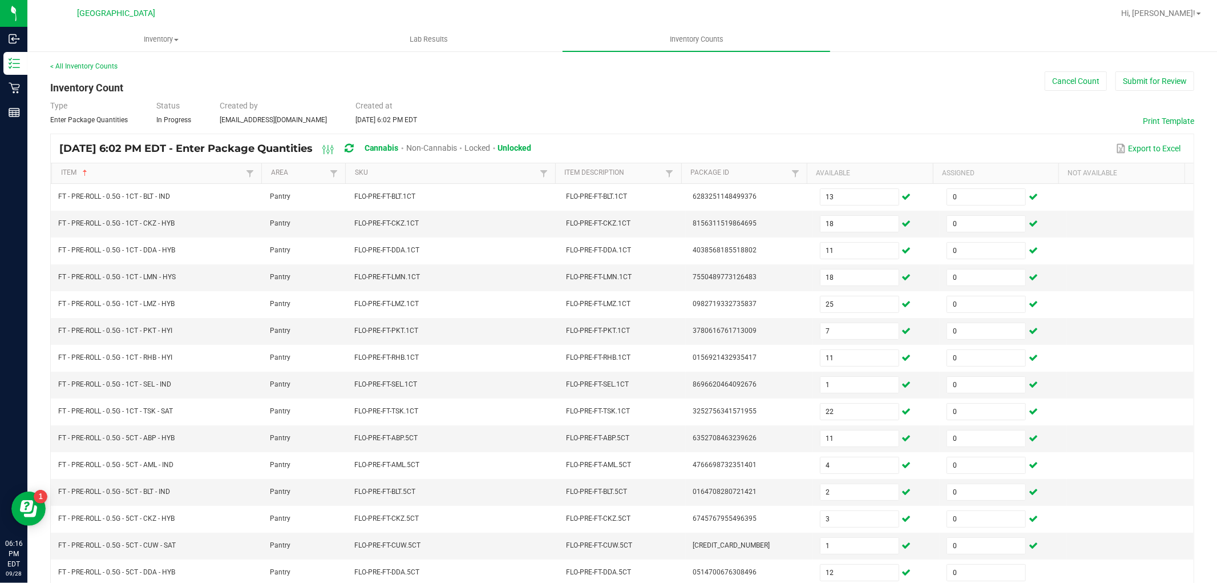
scroll to position [181, 0]
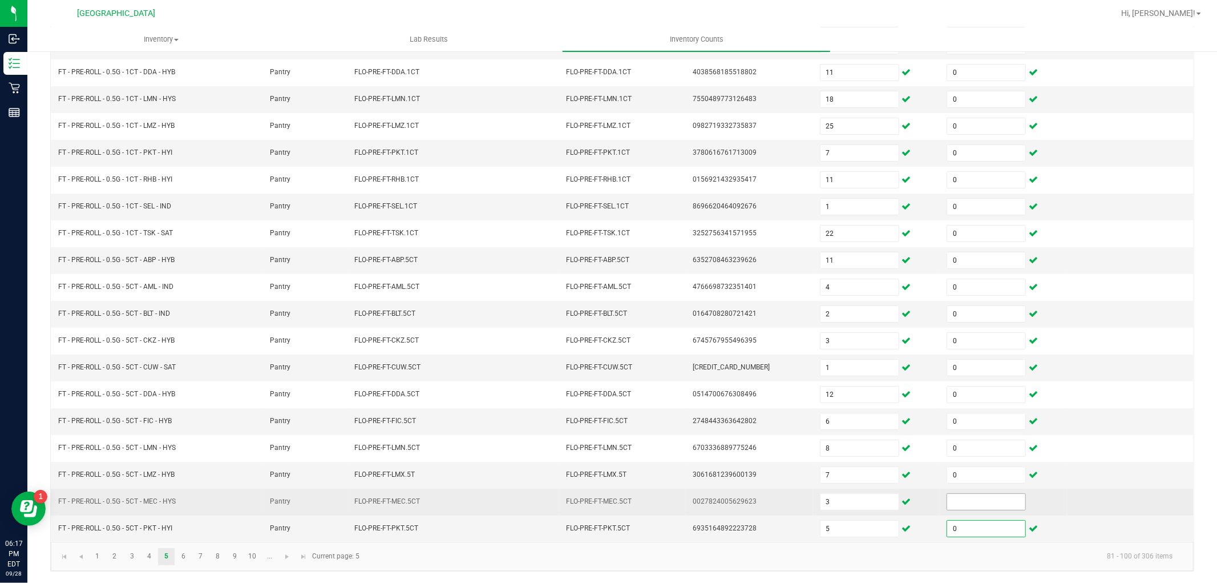
click at [955, 503] on input at bounding box center [986, 502] width 78 height 16
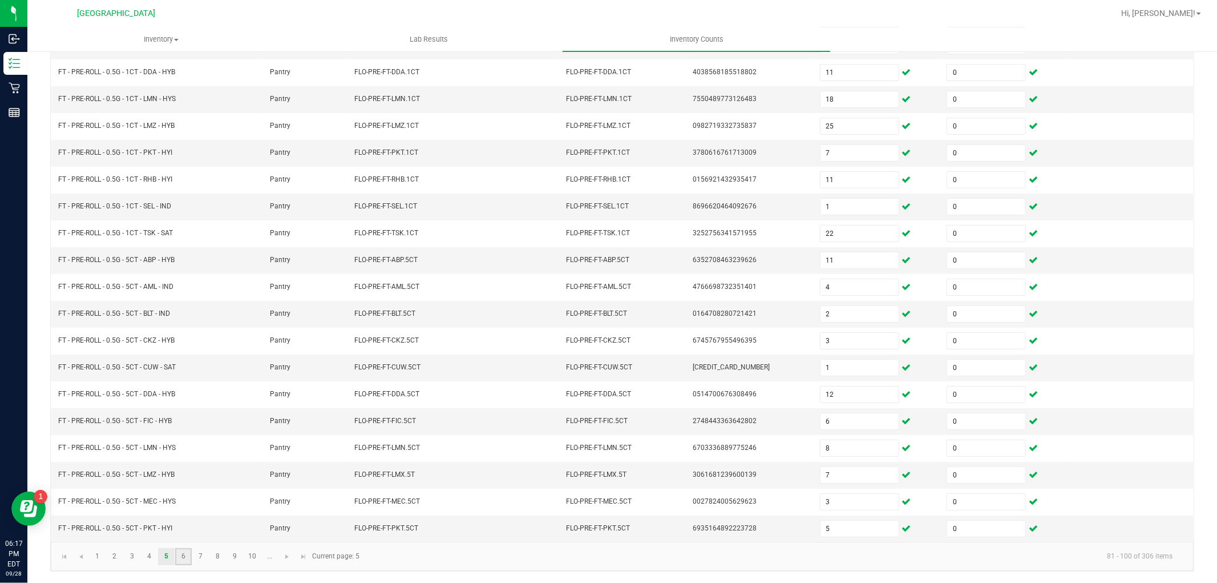
click at [186, 551] on link "6" at bounding box center [183, 556] width 17 height 17
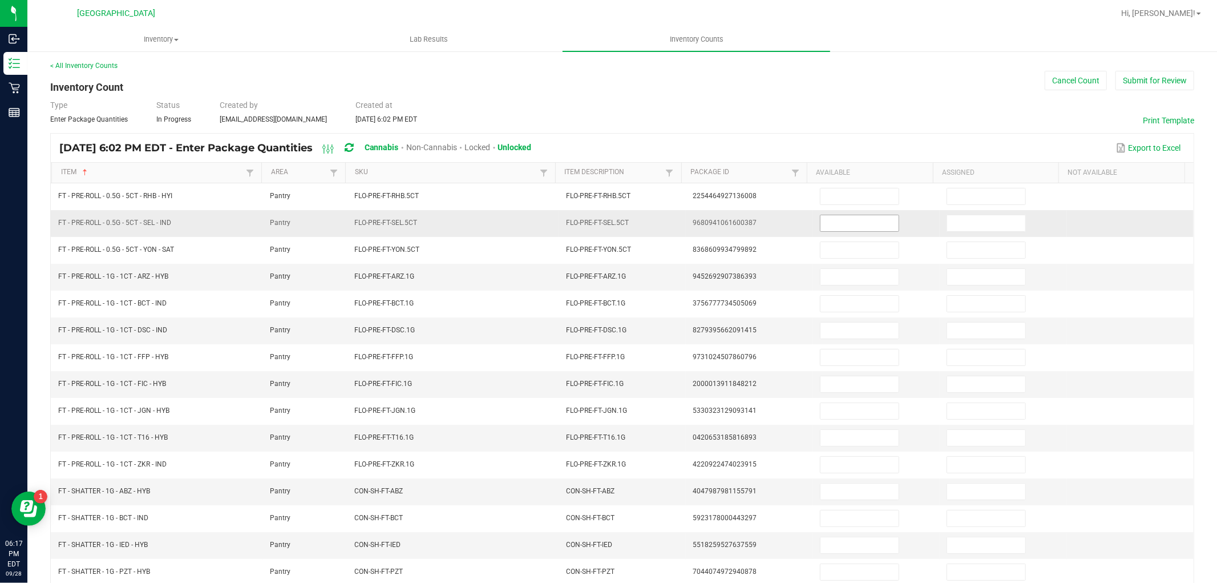
scroll to position [0, 0]
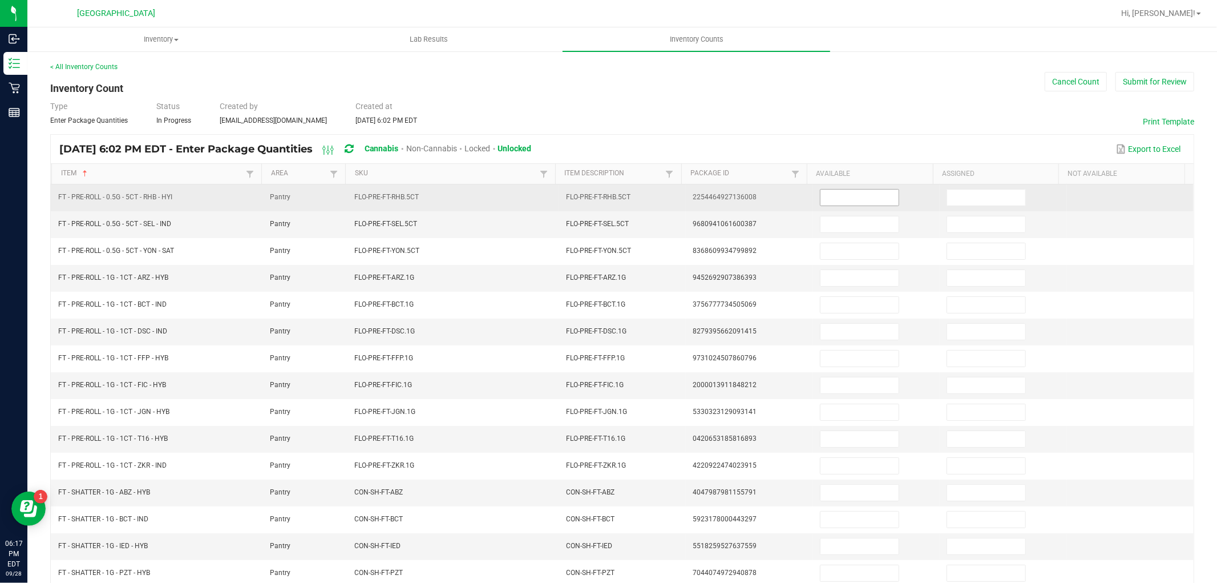
click at [855, 189] on span at bounding box center [859, 197] width 79 height 17
click at [843, 206] on td at bounding box center [876, 197] width 127 height 27
click at [843, 201] on input at bounding box center [860, 197] width 78 height 16
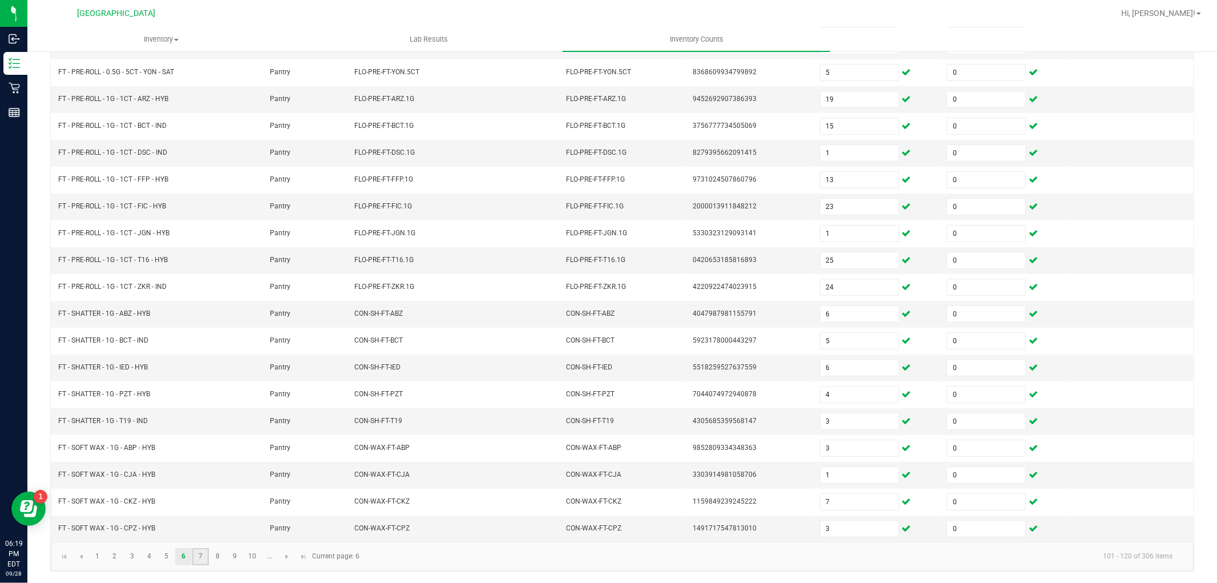
click at [200, 554] on link "7" at bounding box center [200, 556] width 17 height 17
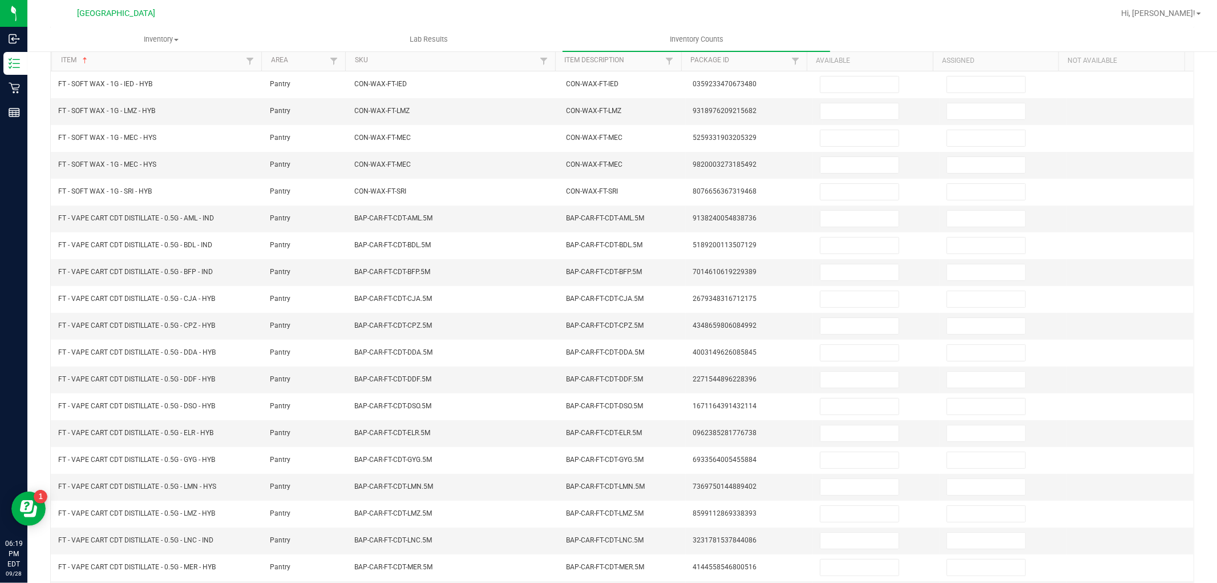
scroll to position [0, 0]
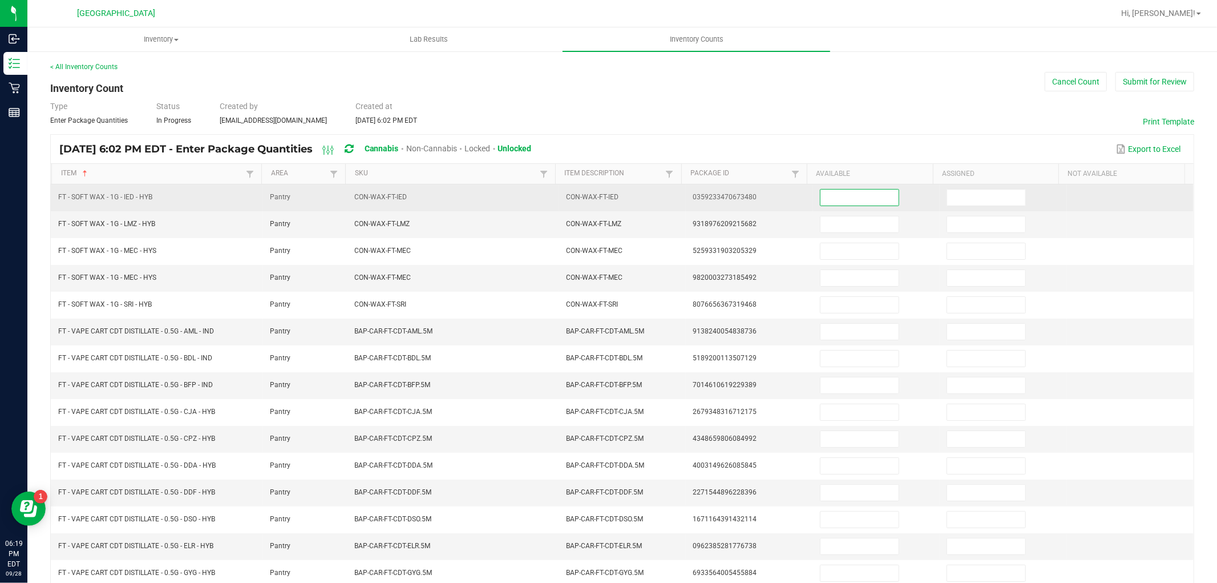
click at [840, 201] on input at bounding box center [860, 197] width 78 height 16
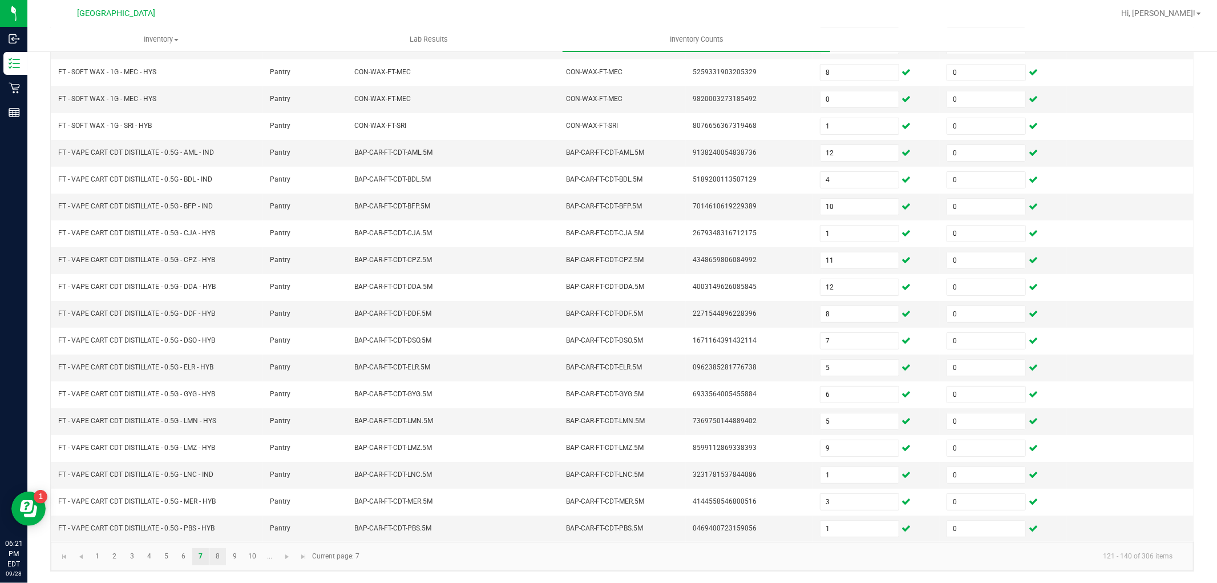
click at [220, 560] on link "8" at bounding box center [217, 556] width 17 height 17
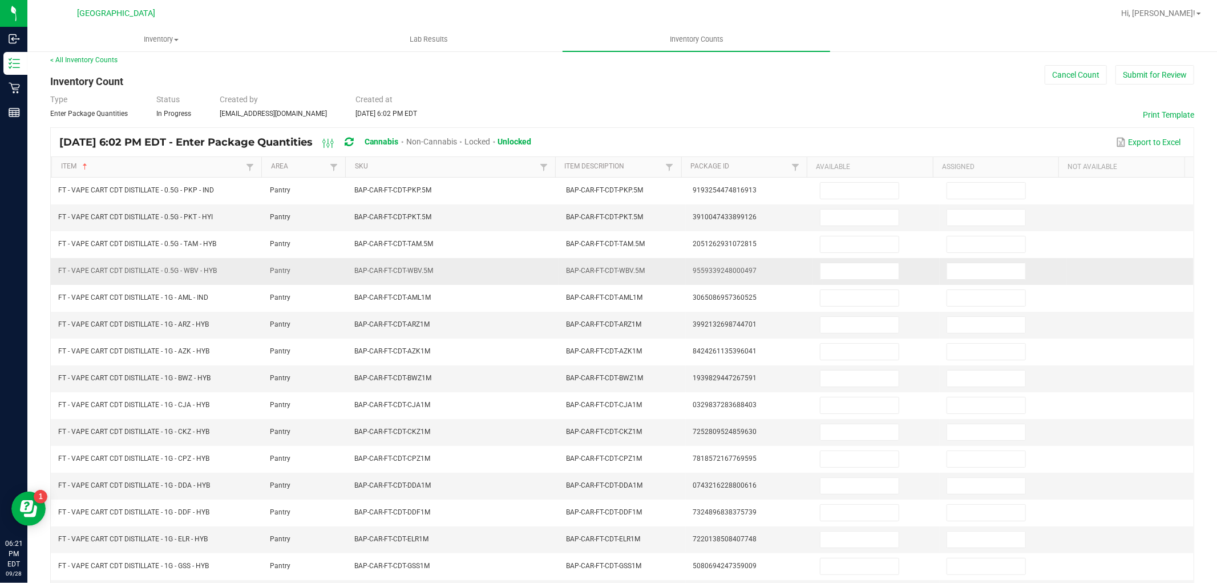
scroll to position [0, 0]
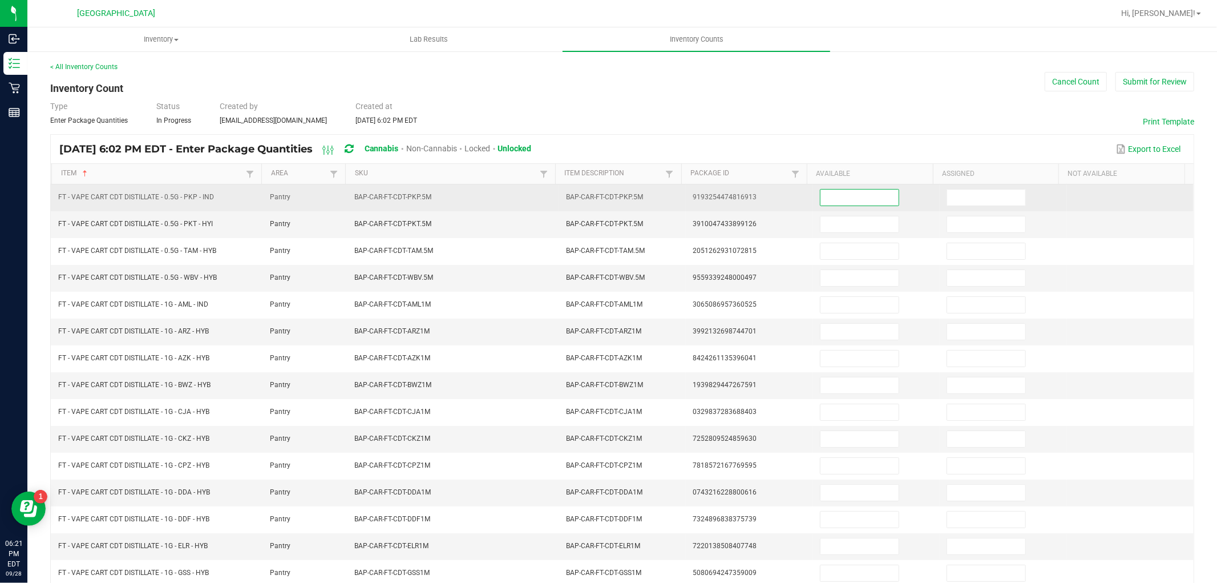
click at [855, 192] on input at bounding box center [860, 197] width 78 height 16
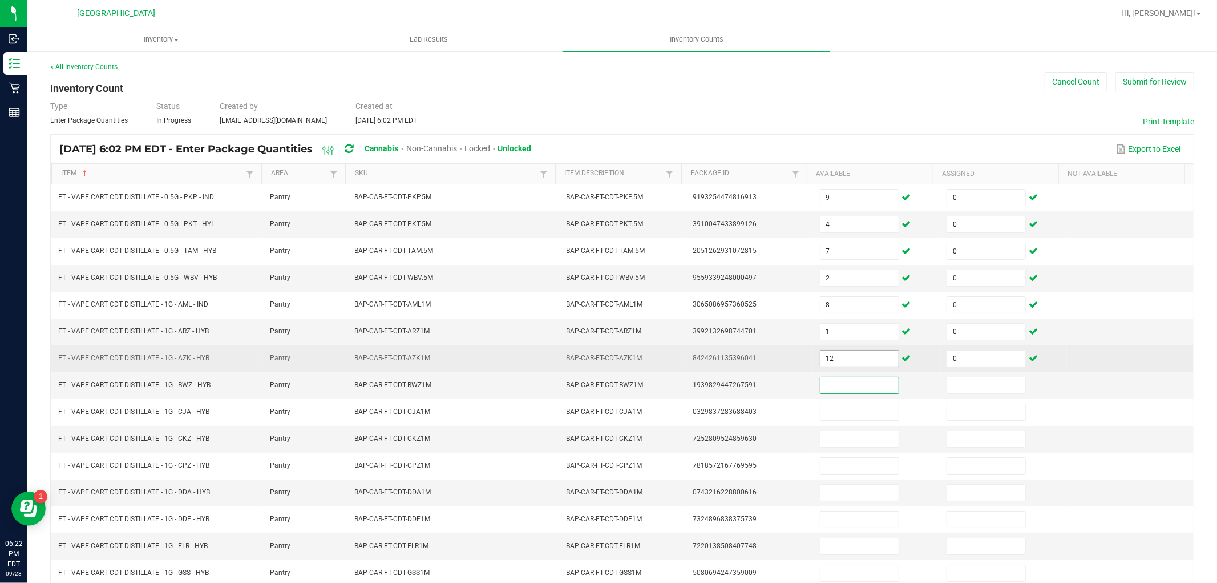
click at [855, 362] on input "12" at bounding box center [860, 358] width 78 height 16
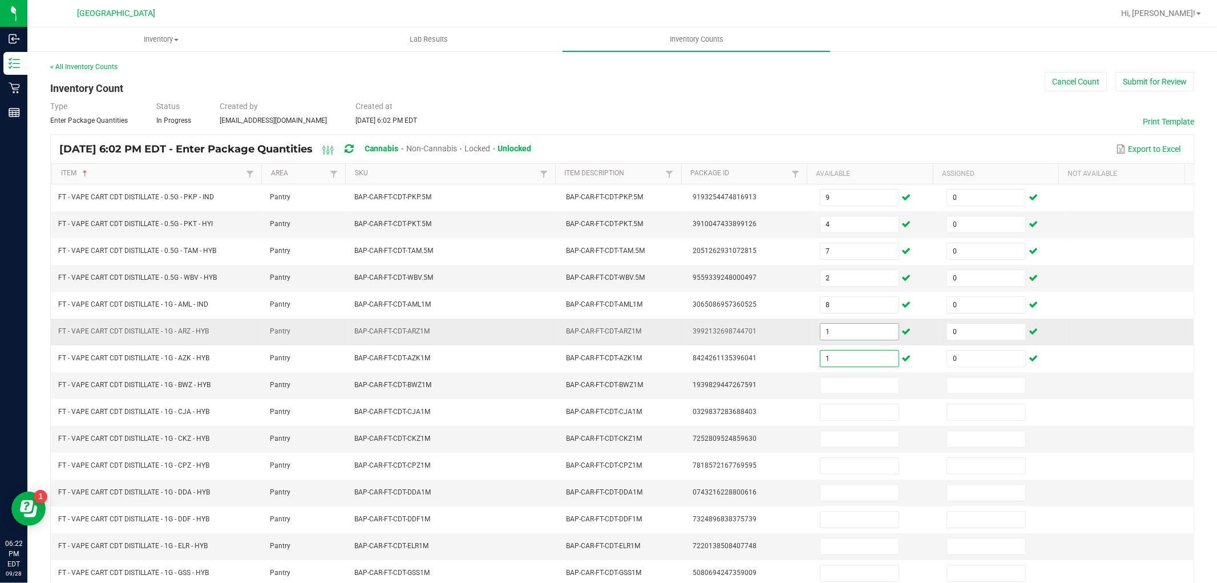
click at [839, 334] on input "1" at bounding box center [860, 332] width 78 height 16
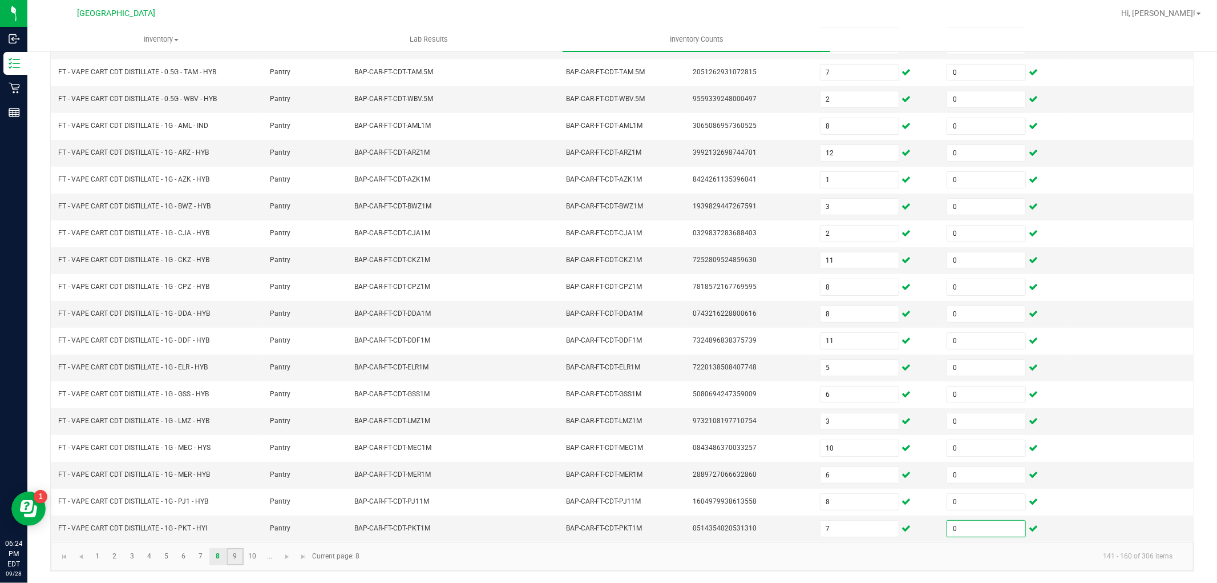
click at [238, 552] on link "9" at bounding box center [235, 556] width 17 height 17
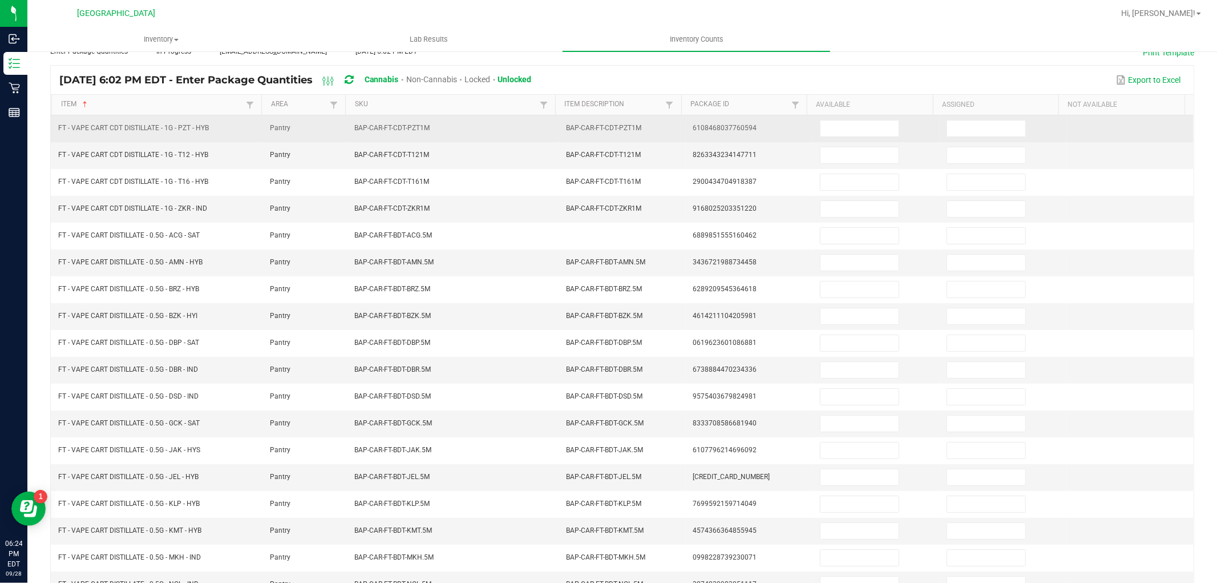
scroll to position [0, 0]
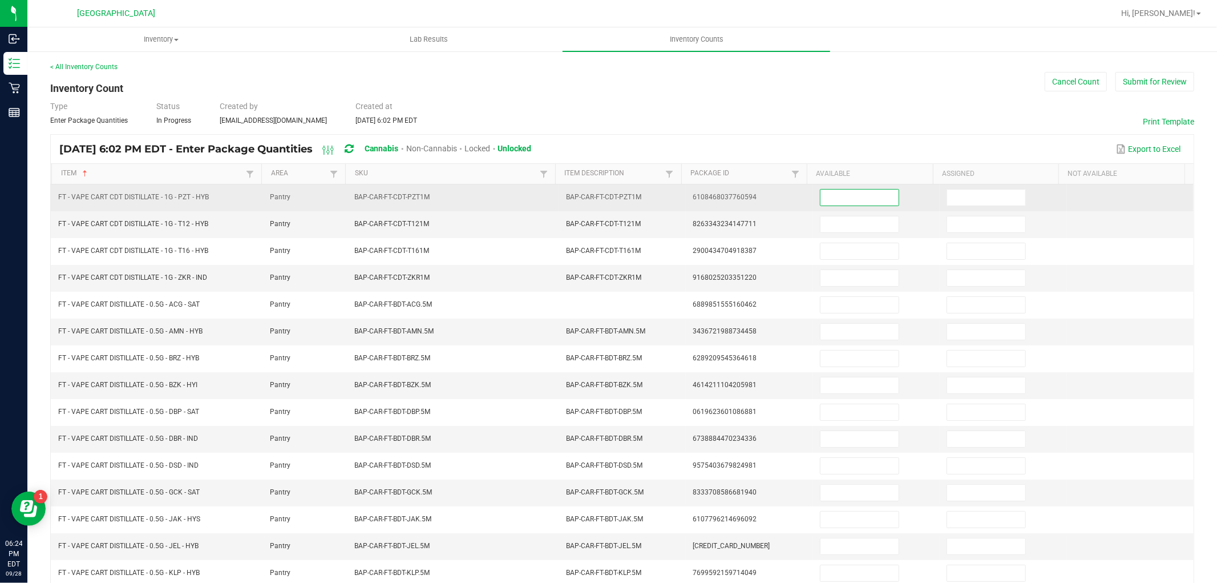
click at [869, 201] on input at bounding box center [860, 197] width 78 height 16
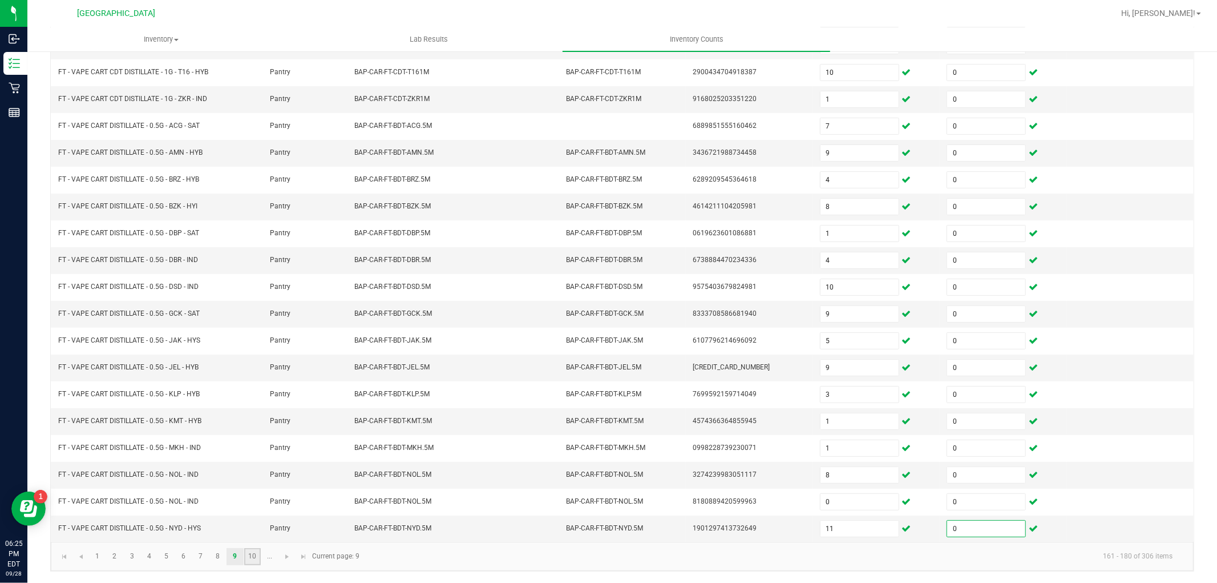
click at [254, 558] on link "10" at bounding box center [252, 556] width 17 height 17
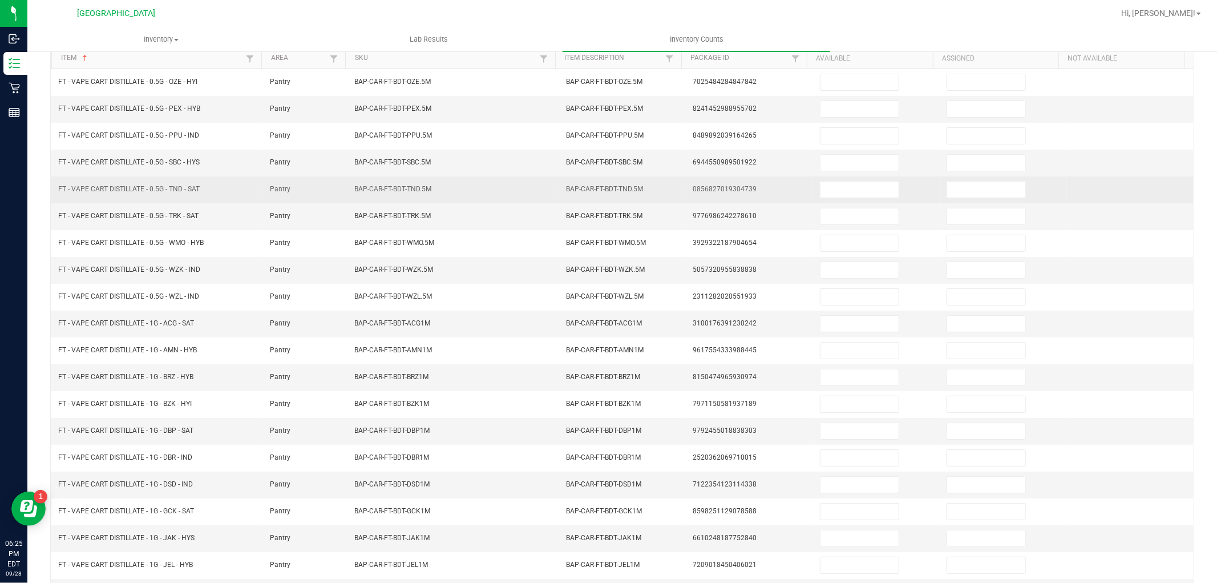
scroll to position [0, 0]
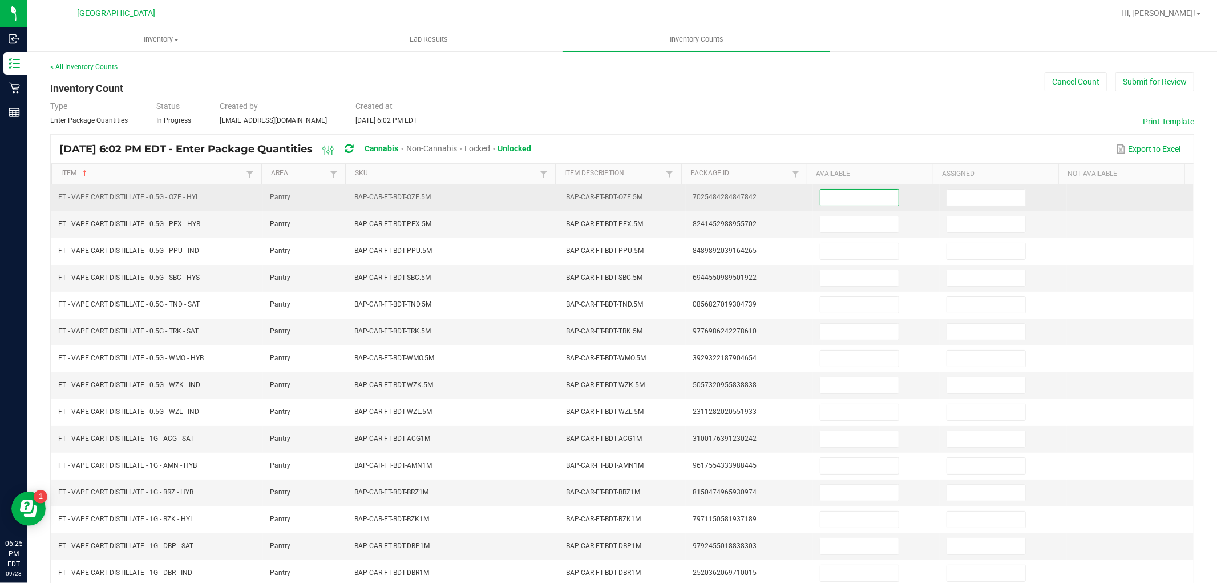
click at [845, 201] on input at bounding box center [860, 197] width 78 height 16
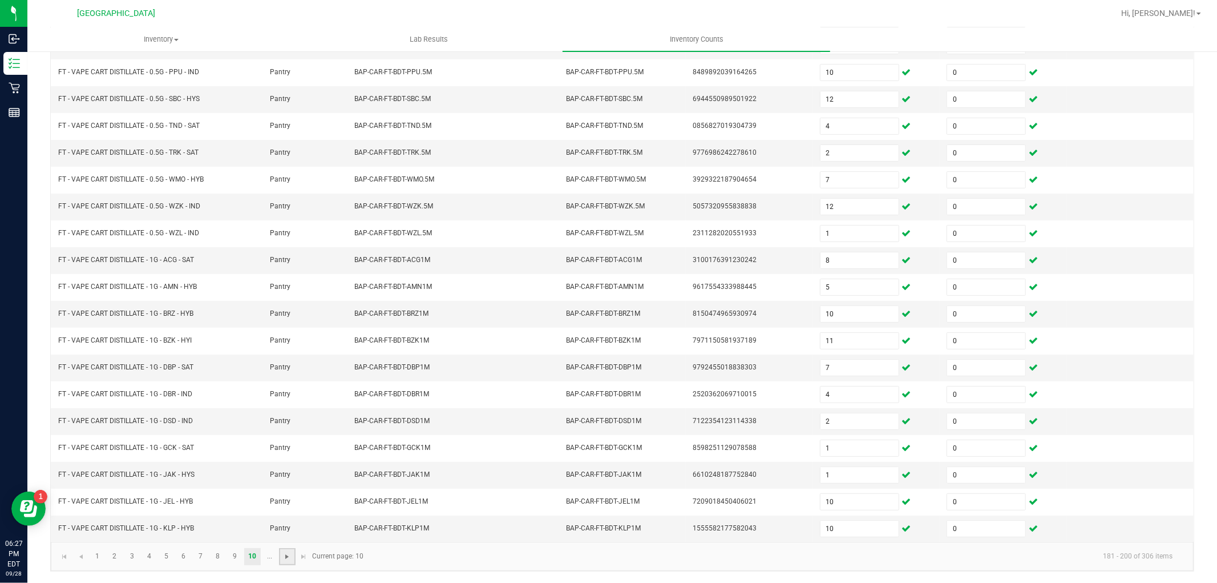
click at [286, 560] on span "Go to the next page" at bounding box center [286, 556] width 9 height 9
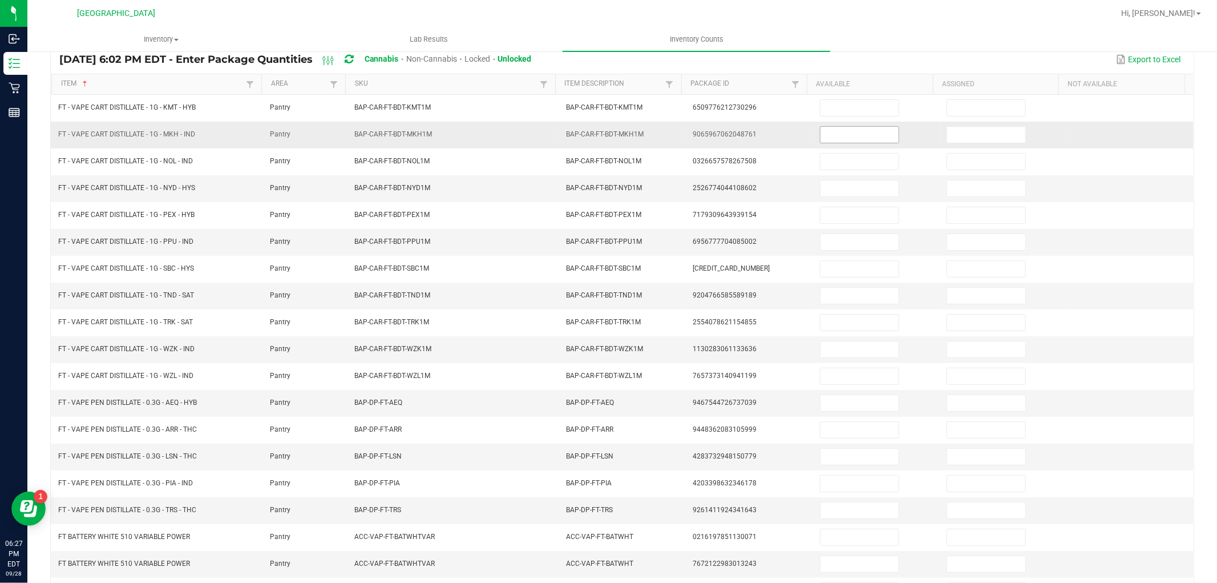
scroll to position [0, 0]
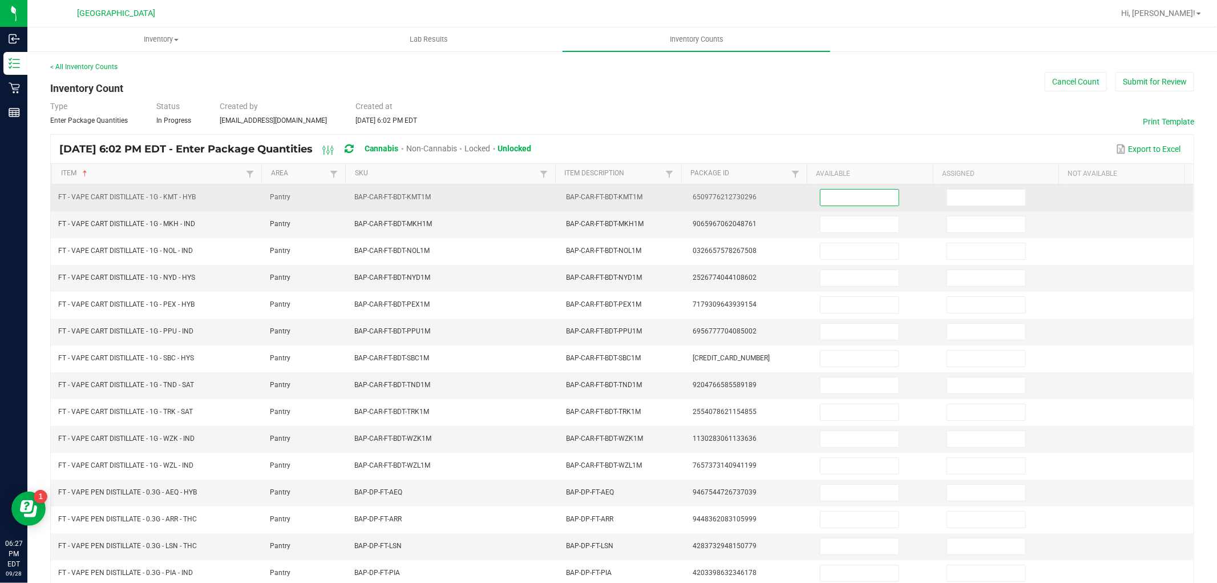
click at [855, 189] on input at bounding box center [860, 197] width 78 height 16
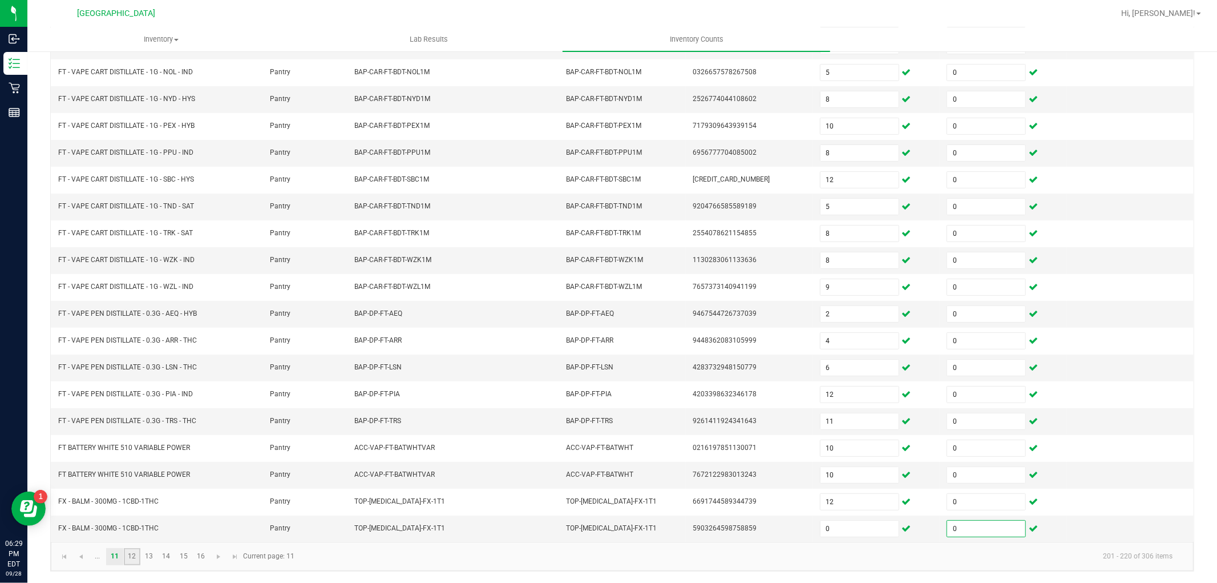
click at [133, 554] on link "12" at bounding box center [132, 556] width 17 height 17
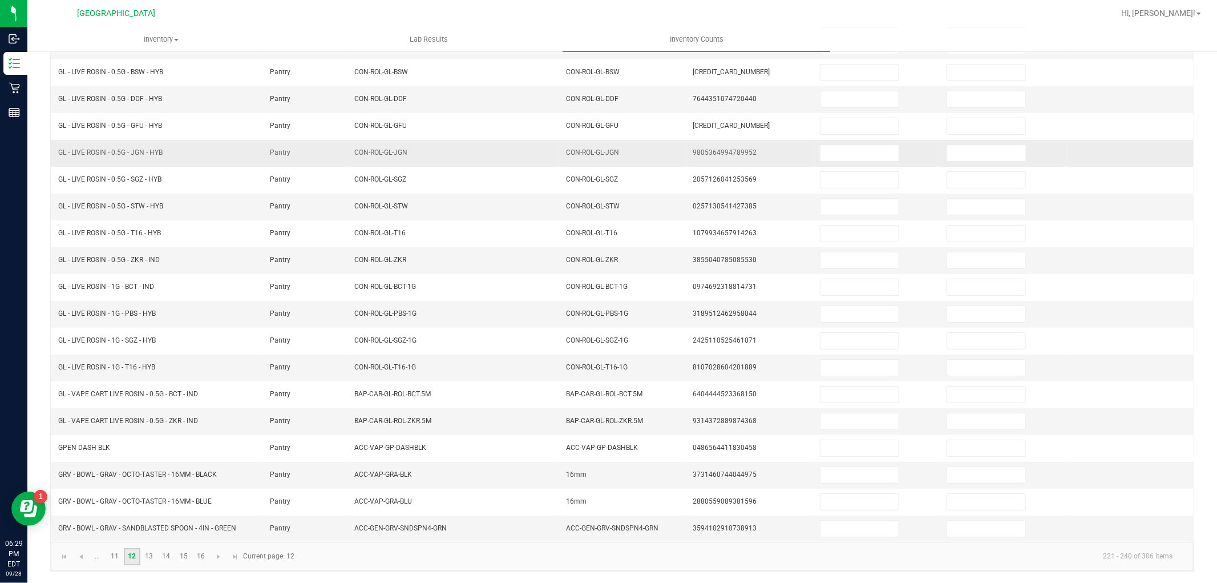
scroll to position [0, 0]
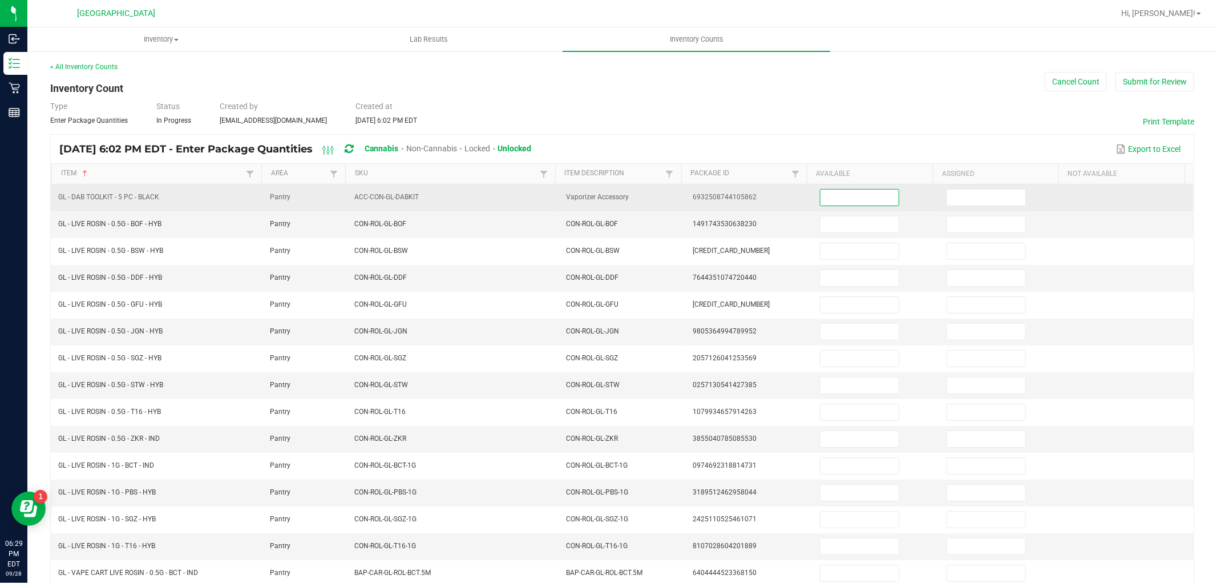
click at [829, 195] on input at bounding box center [860, 197] width 78 height 16
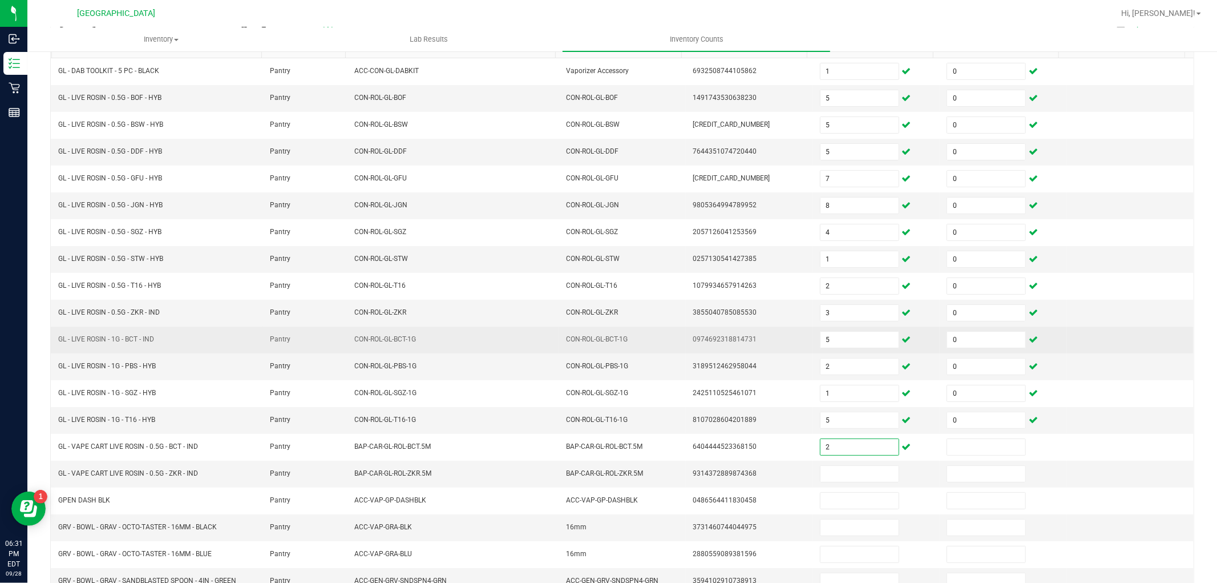
scroll to position [181, 0]
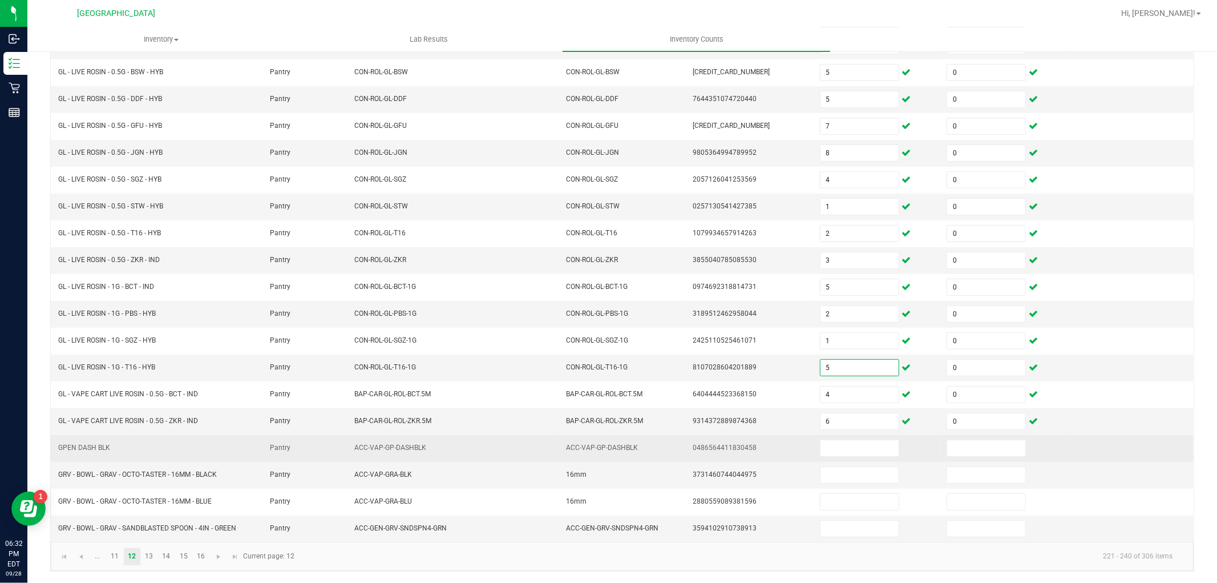
click at [845, 438] on td at bounding box center [876, 448] width 127 height 27
click at [845, 446] on input at bounding box center [860, 448] width 78 height 16
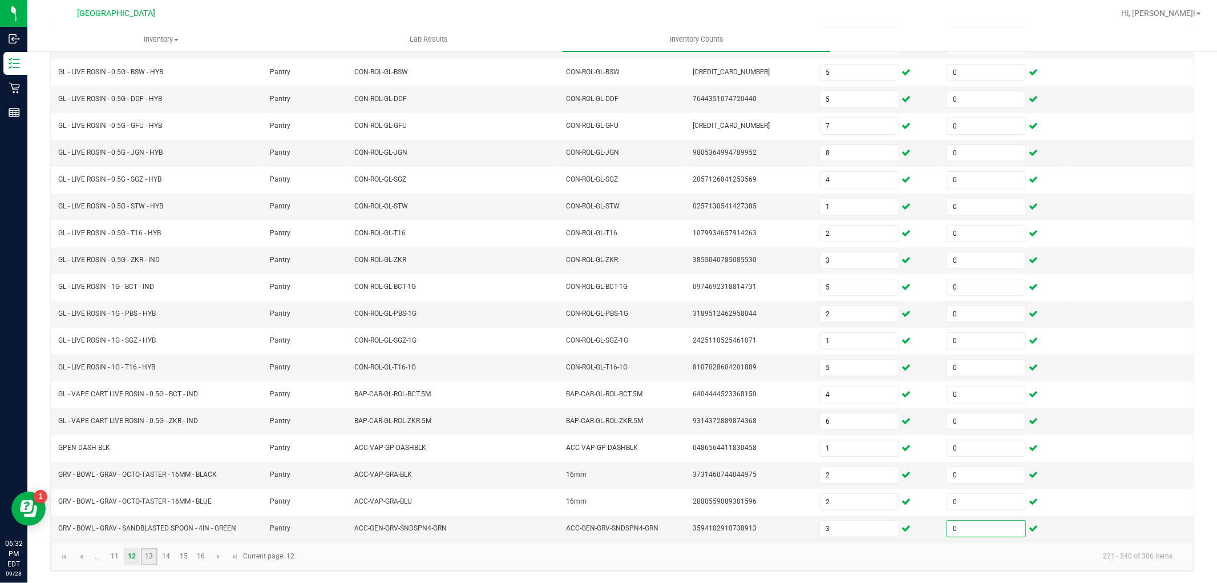
click at [151, 552] on link "13" at bounding box center [149, 556] width 17 height 17
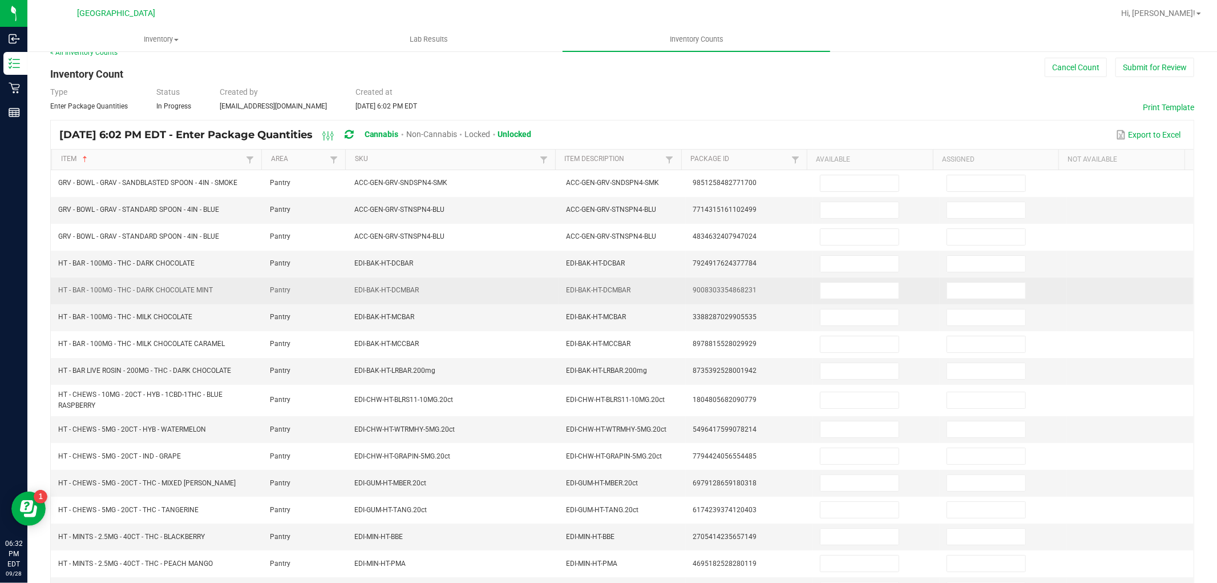
scroll to position [0, 0]
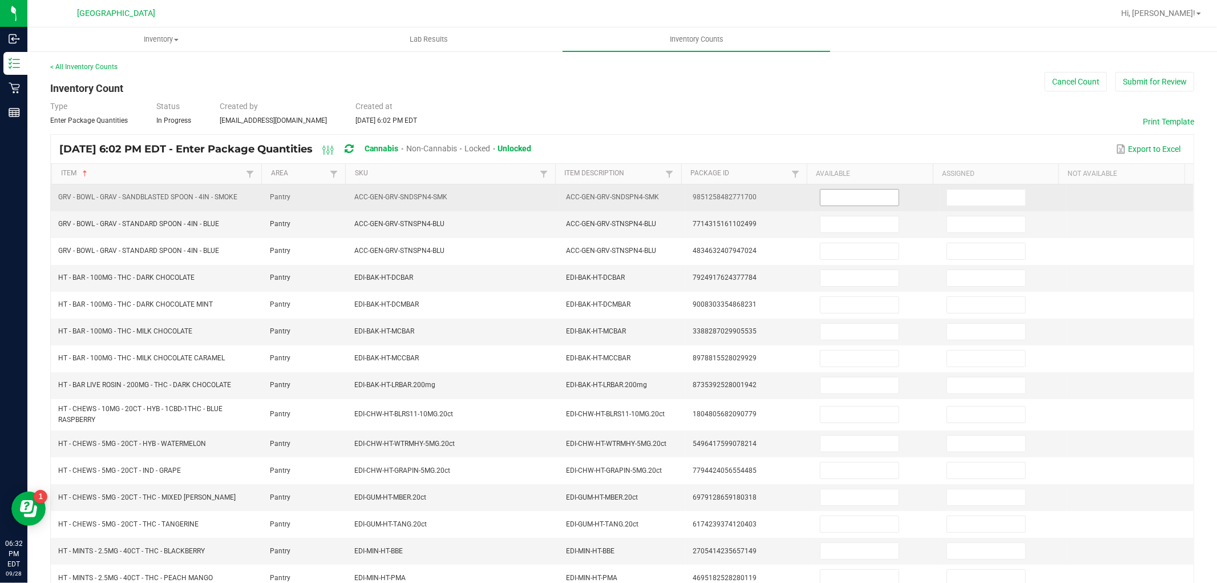
click at [821, 197] on input at bounding box center [860, 197] width 78 height 16
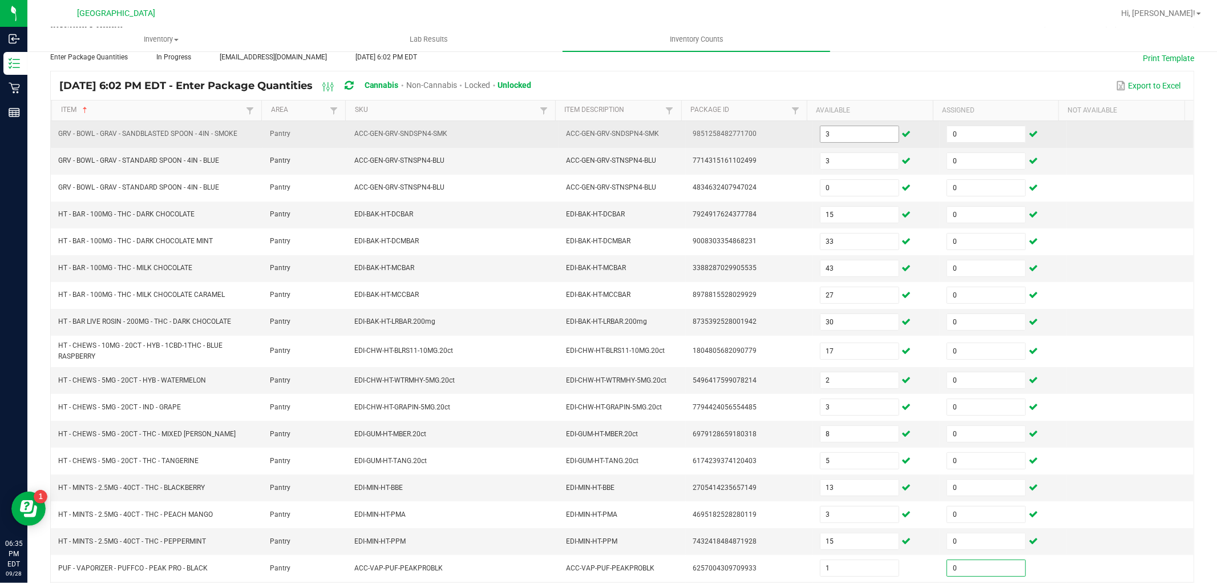
scroll to position [187, 0]
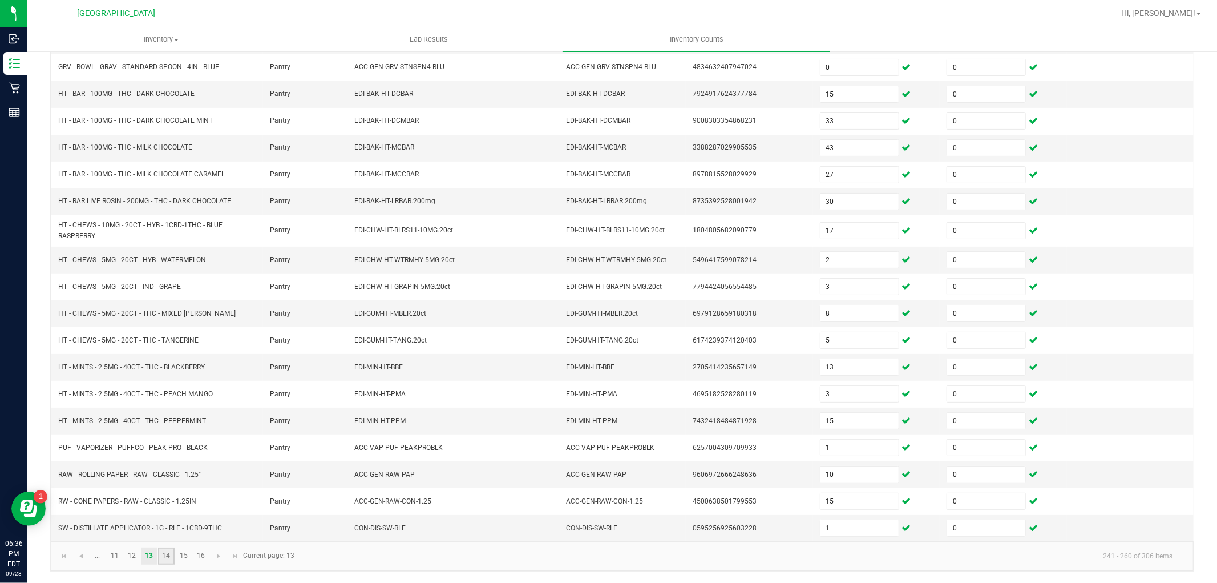
click at [169, 554] on link "14" at bounding box center [166, 555] width 17 height 17
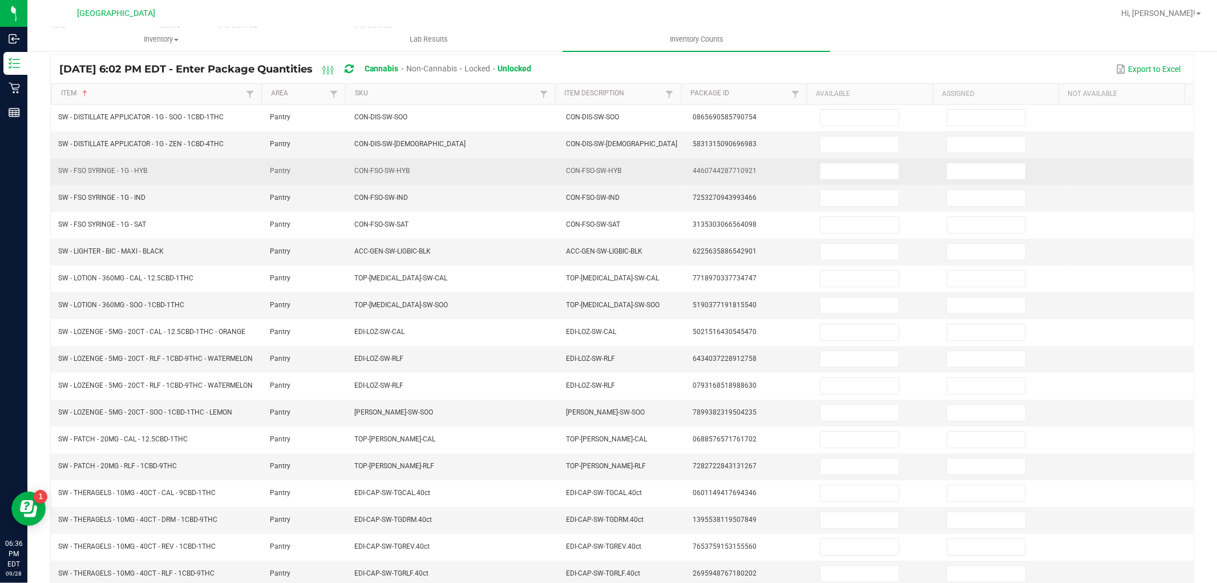
scroll to position [0, 0]
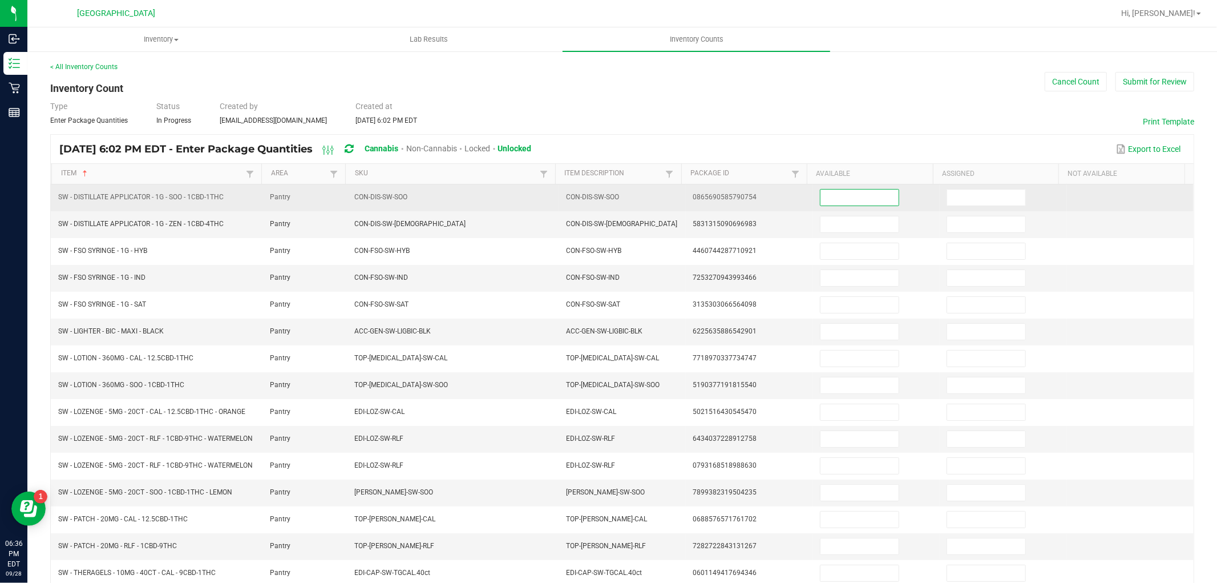
click at [865, 193] on input at bounding box center [860, 197] width 78 height 16
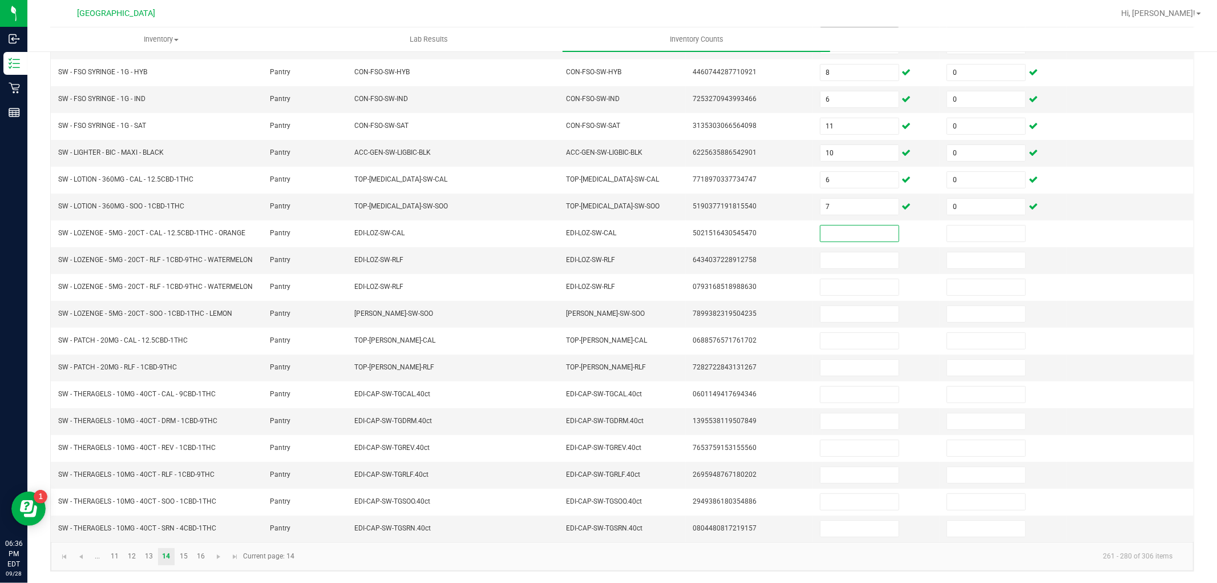
scroll to position [191, 0]
click at [830, 252] on input at bounding box center [860, 260] width 78 height 16
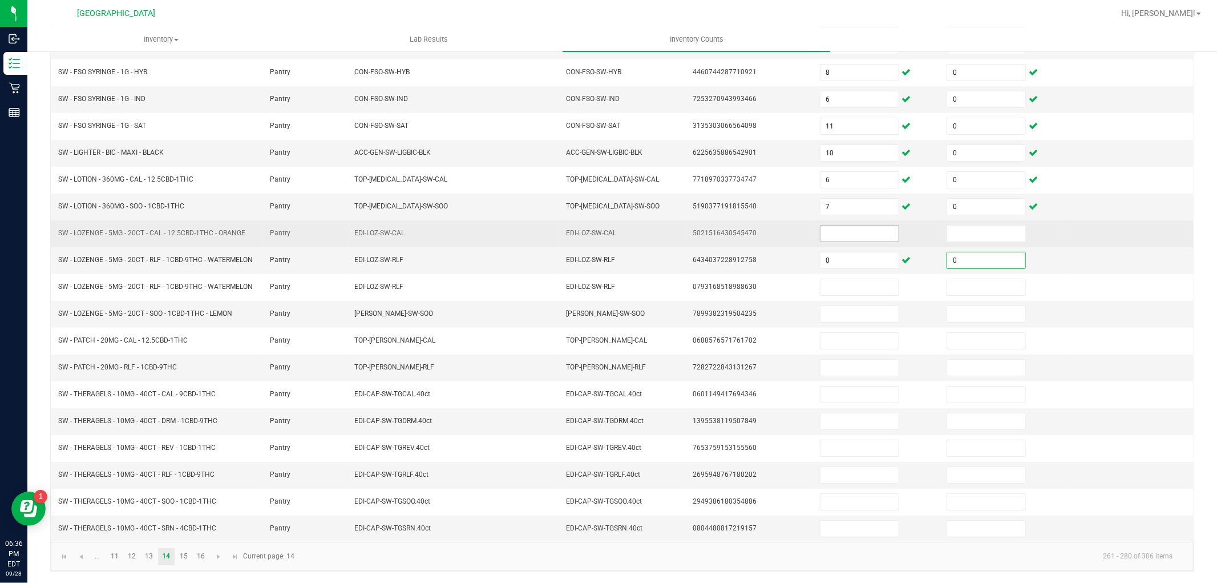
click at [830, 225] on input at bounding box center [860, 233] width 78 height 16
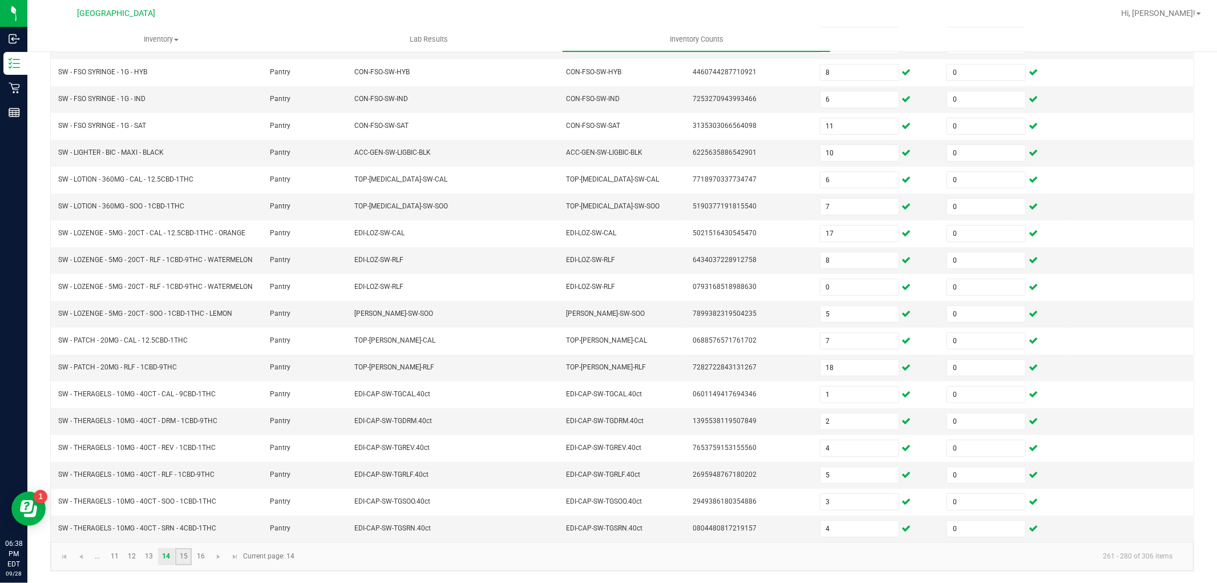
click at [180, 556] on link "15" at bounding box center [183, 556] width 17 height 17
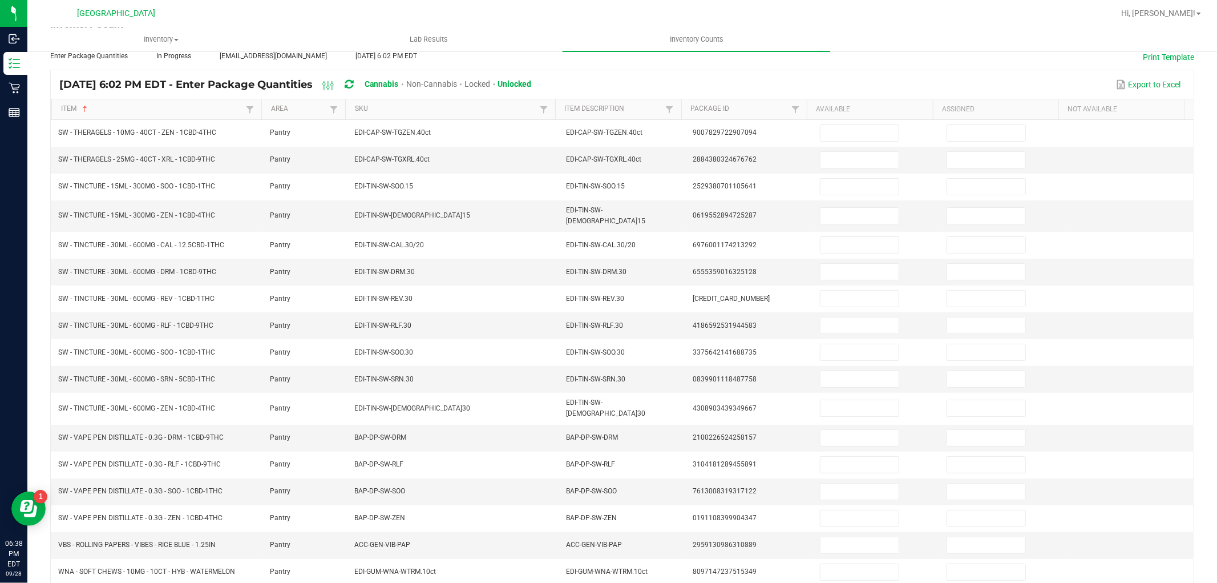
scroll to position [0, 0]
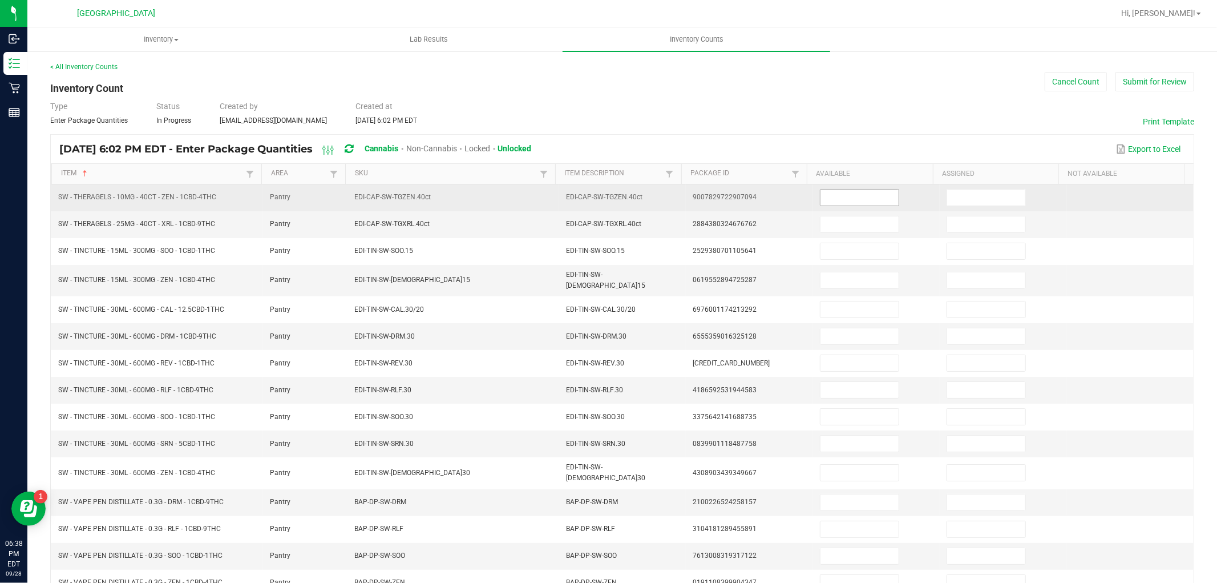
click at [858, 201] on input at bounding box center [860, 197] width 78 height 16
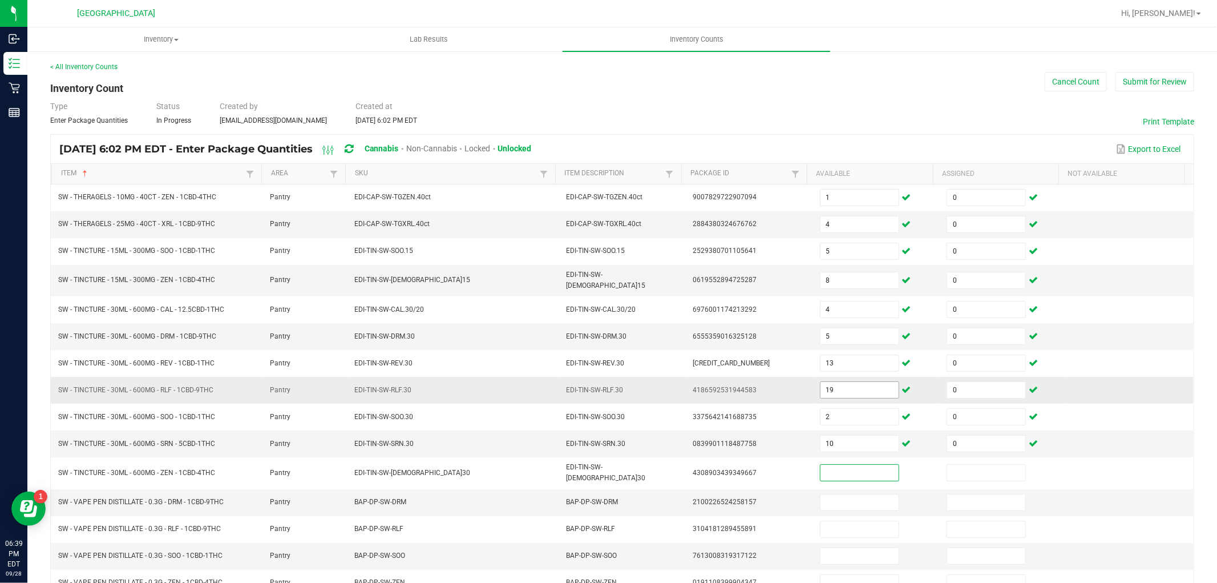
click at [847, 390] on input "19" at bounding box center [860, 390] width 78 height 16
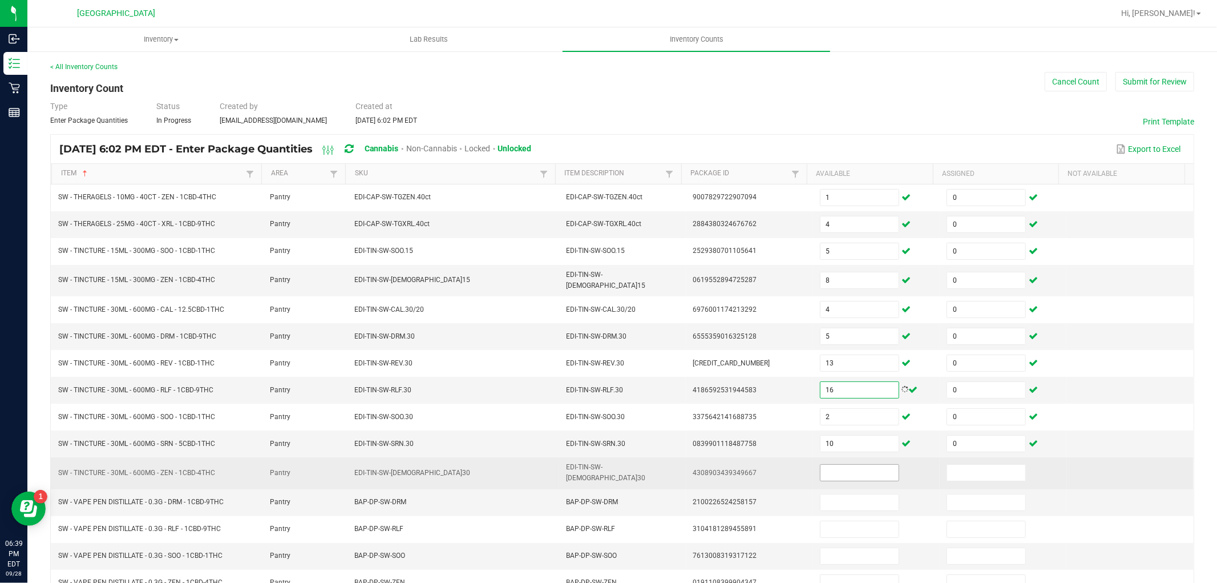
click at [824, 468] on input at bounding box center [860, 473] width 78 height 16
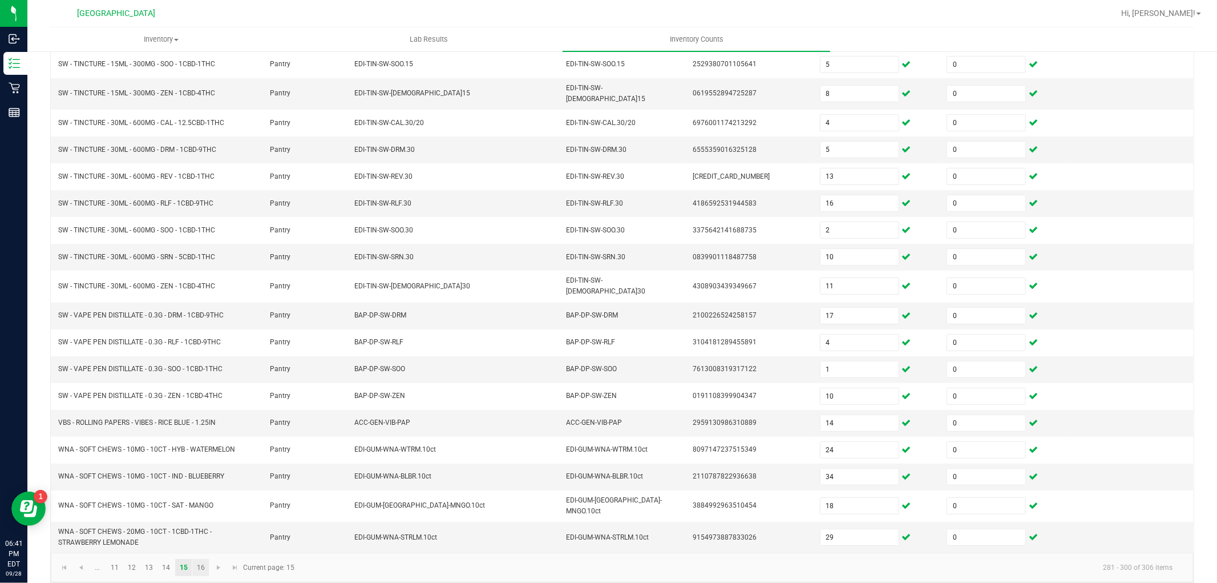
click at [201, 559] on link "16" at bounding box center [200, 567] width 17 height 17
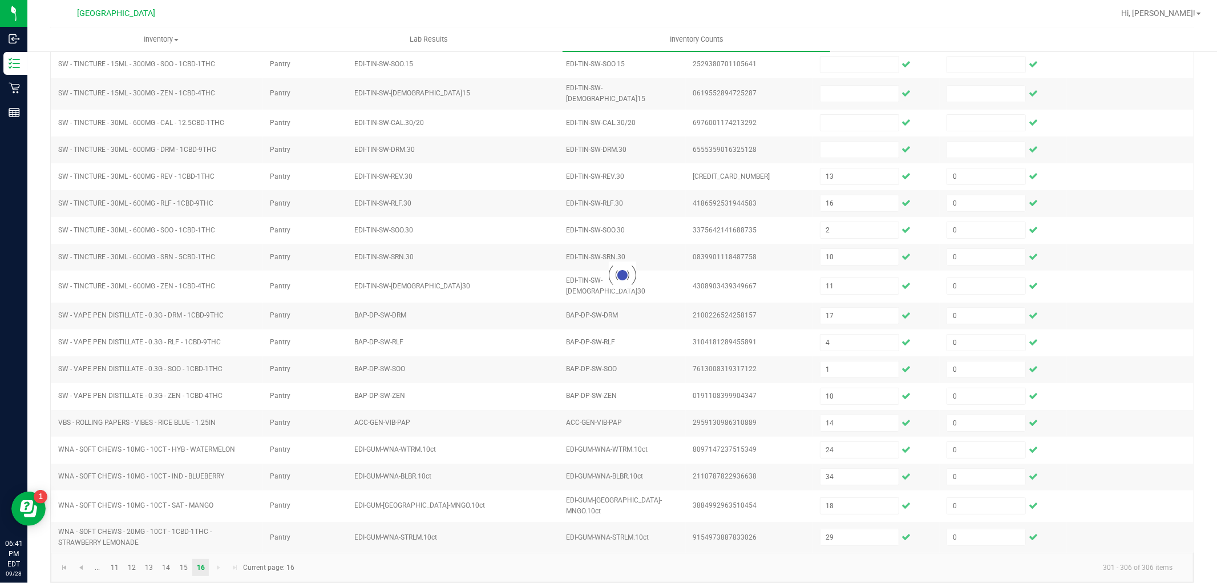
scroll to position [0, 0]
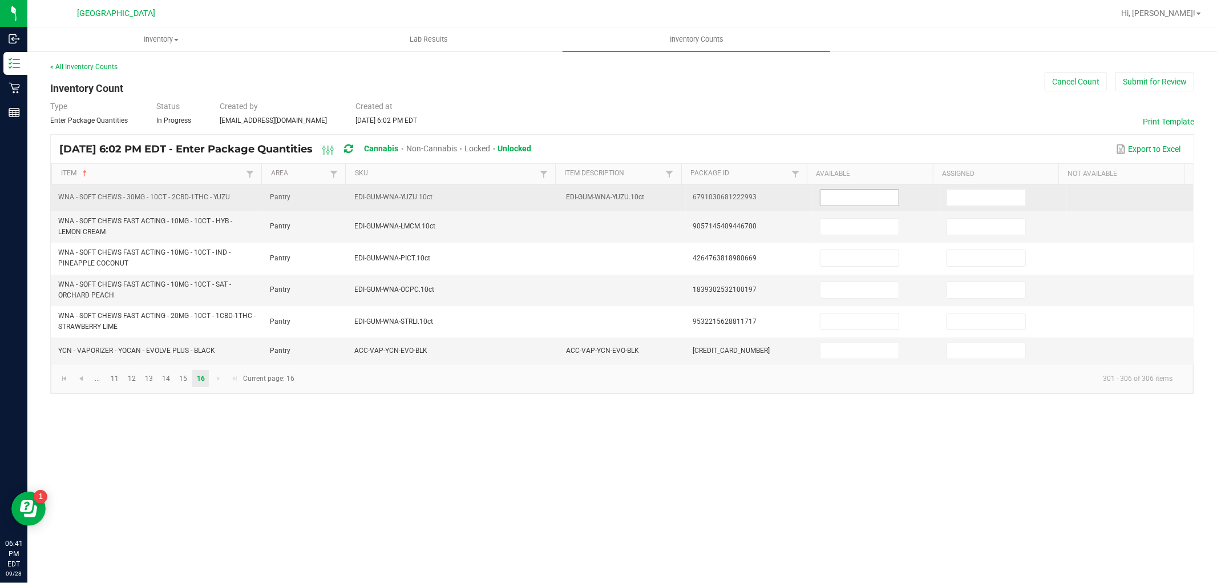
click at [849, 200] on input at bounding box center [860, 197] width 78 height 16
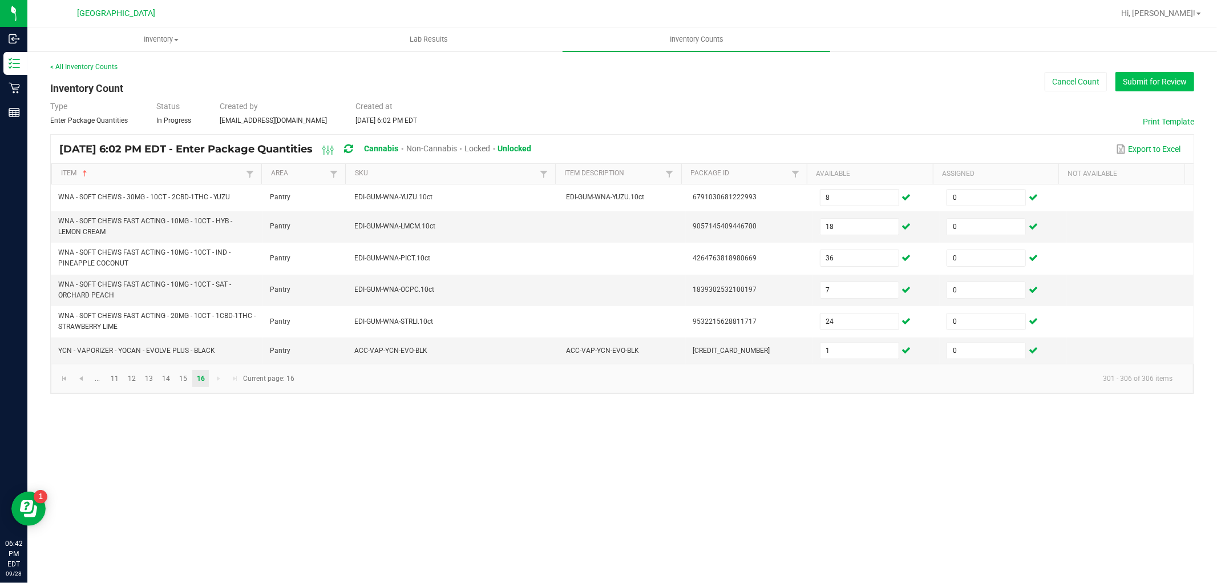
click at [1142, 87] on button "Submit for Review" at bounding box center [1155, 81] width 79 height 19
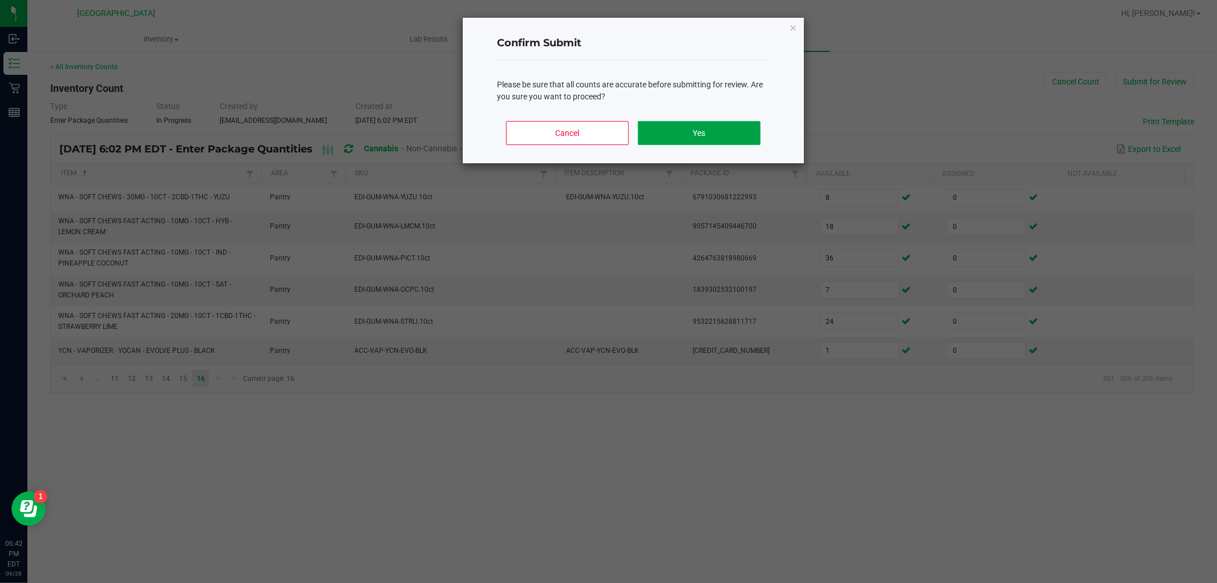
click at [676, 138] on button "Yes" at bounding box center [699, 133] width 123 height 24
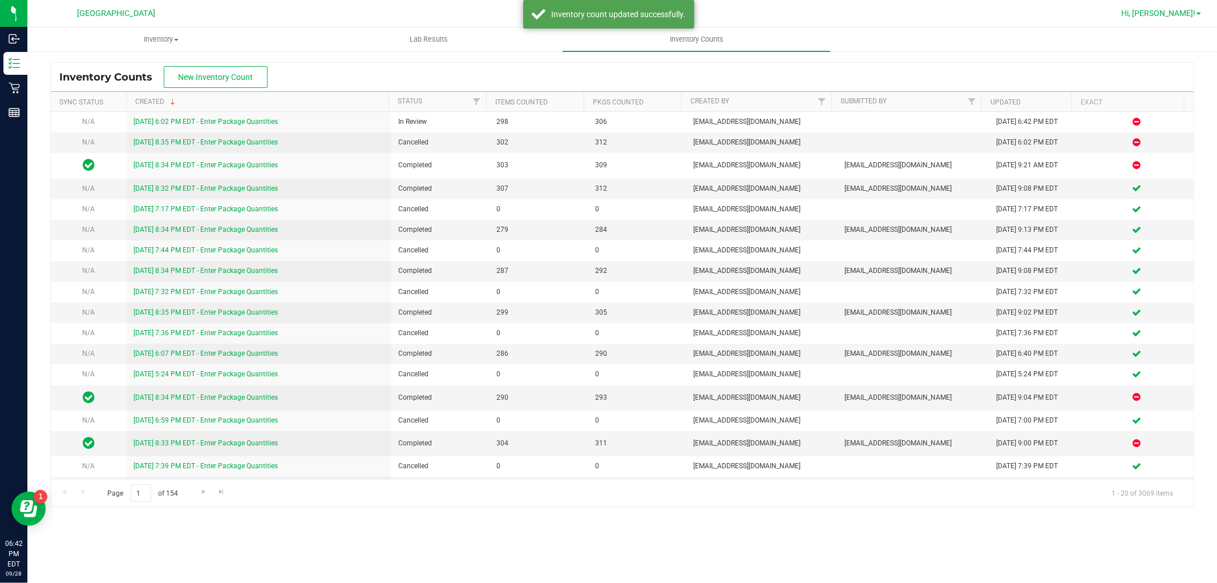
click at [1170, 14] on span "Hi, [PERSON_NAME]!" at bounding box center [1158, 13] width 74 height 9
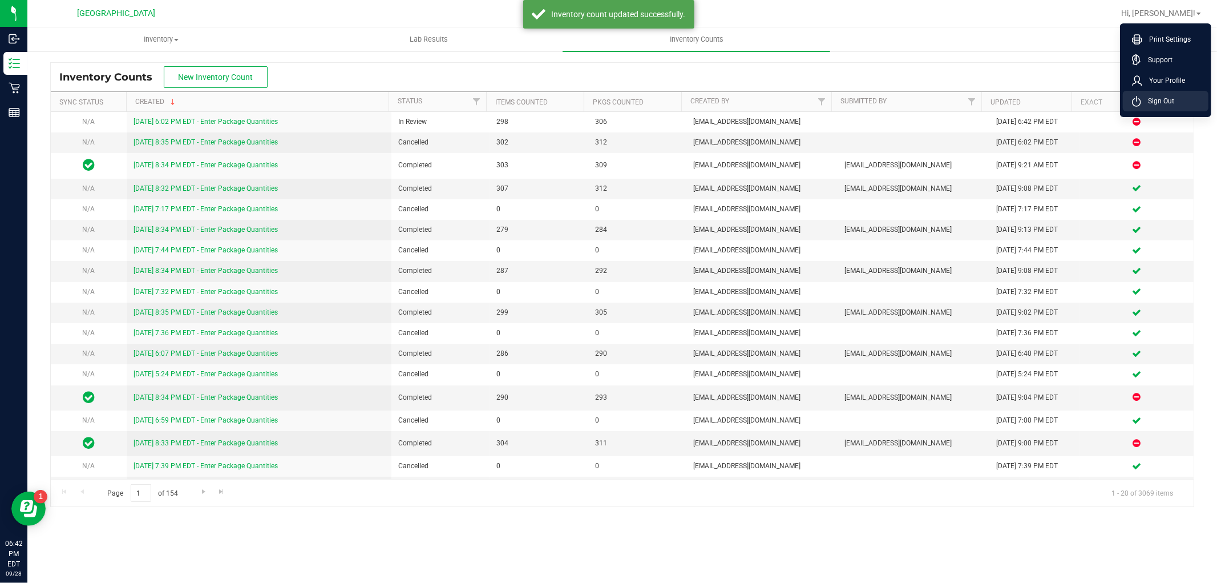
click at [1143, 108] on li "Sign Out" at bounding box center [1166, 101] width 86 height 21
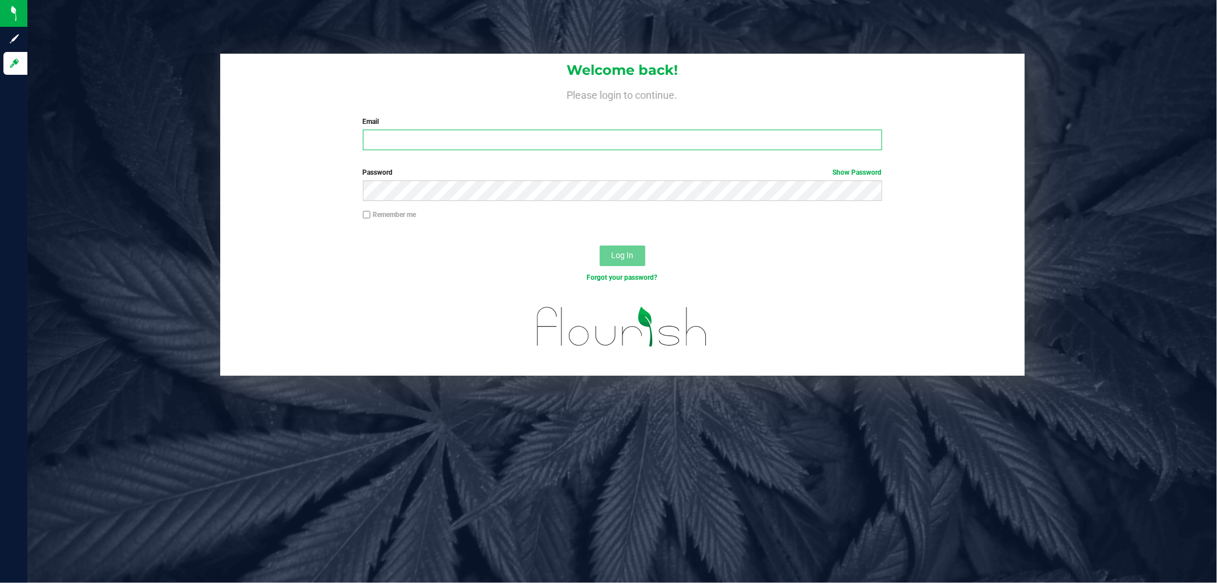
drag, startPoint x: 406, startPoint y: 141, endPoint x: 395, endPoint y: 140, distance: 11.4
click at [406, 142] on input "Email" at bounding box center [622, 140] width 519 height 21
click at [600, 245] on button "Log In" at bounding box center [623, 255] width 46 height 21
